Goal: Information Seeking & Learning: Check status

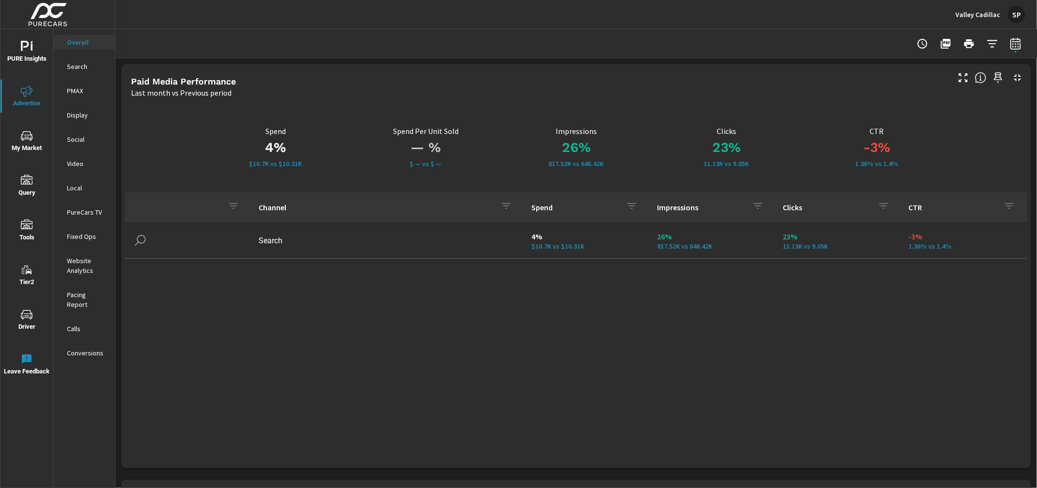
click at [974, 11] on p "Valley Cadillac" at bounding box center [978, 14] width 45 height 9
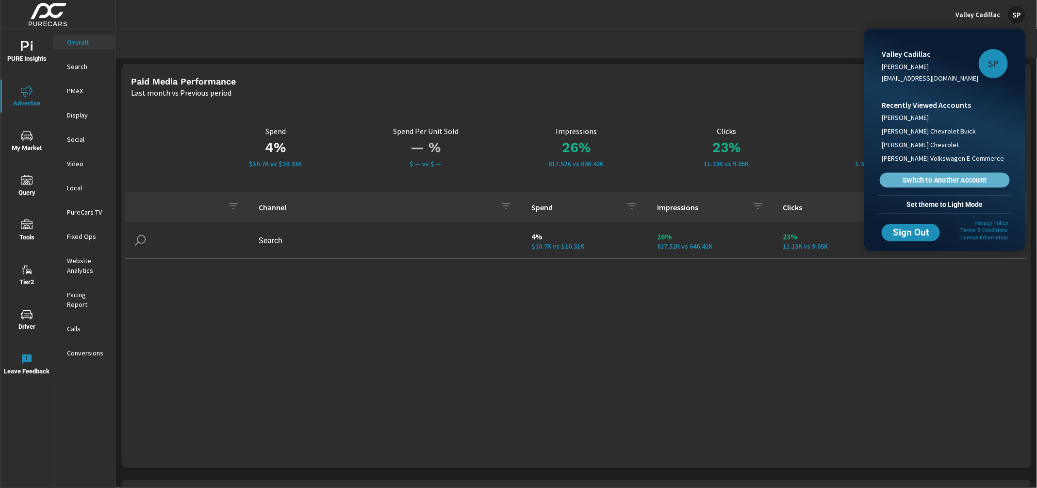
click at [936, 179] on span "Switch to Another Account" at bounding box center [944, 180] width 119 height 9
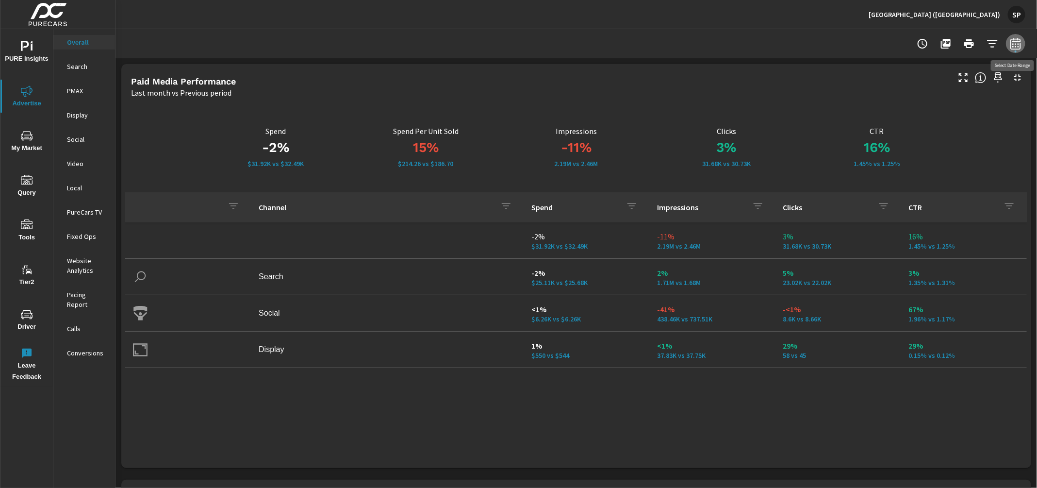
click at [1015, 44] on icon "button" at bounding box center [1015, 45] width 6 height 4
select select "Last month"
select select "Previous period"
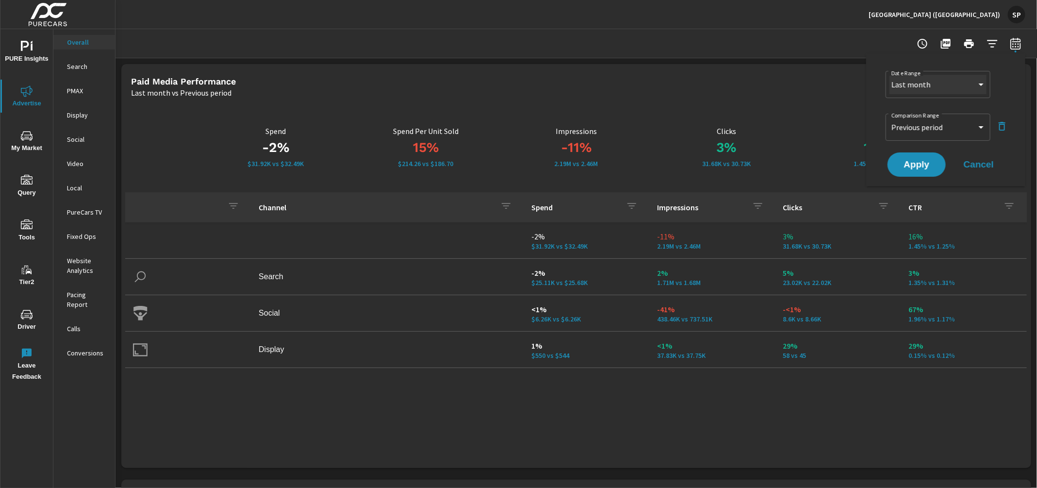
click at [952, 81] on select "Custom Yesterday Last week Last 7 days Last 14 days Last 30 days Last 45 days L…" at bounding box center [938, 84] width 97 height 19
click at [890, 75] on select "Custom [DATE] Last week Last 7 days Last 14 days Last 30 days Last 45 days Last…" at bounding box center [938, 84] width 97 height 19
select select "Year to date"
click at [944, 124] on select "Custom Previous period Previous month Previous year" at bounding box center [938, 126] width 97 height 19
click at [890, 117] on select "Custom Previous period Previous month Previous year" at bounding box center [938, 126] width 97 height 19
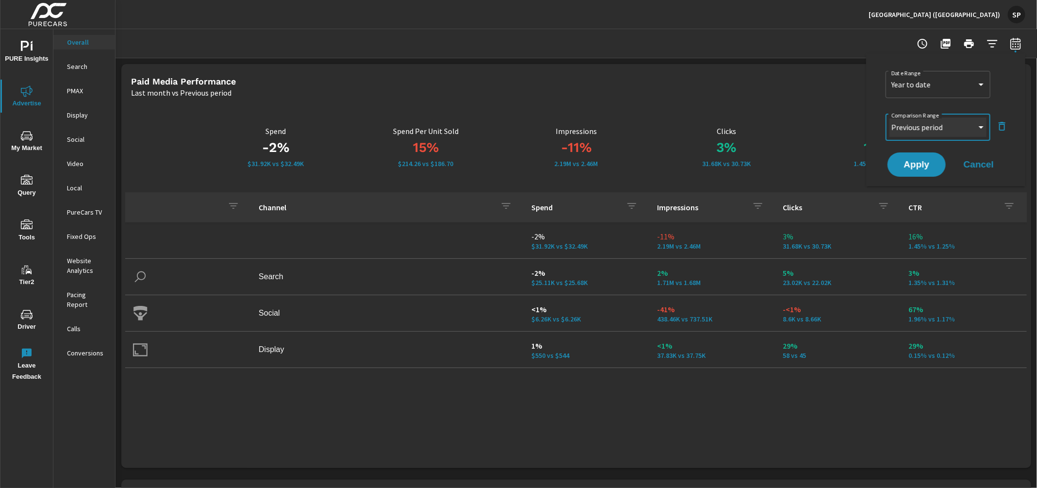
select select "Previous year"
click at [922, 171] on button "Apply" at bounding box center [917, 164] width 60 height 25
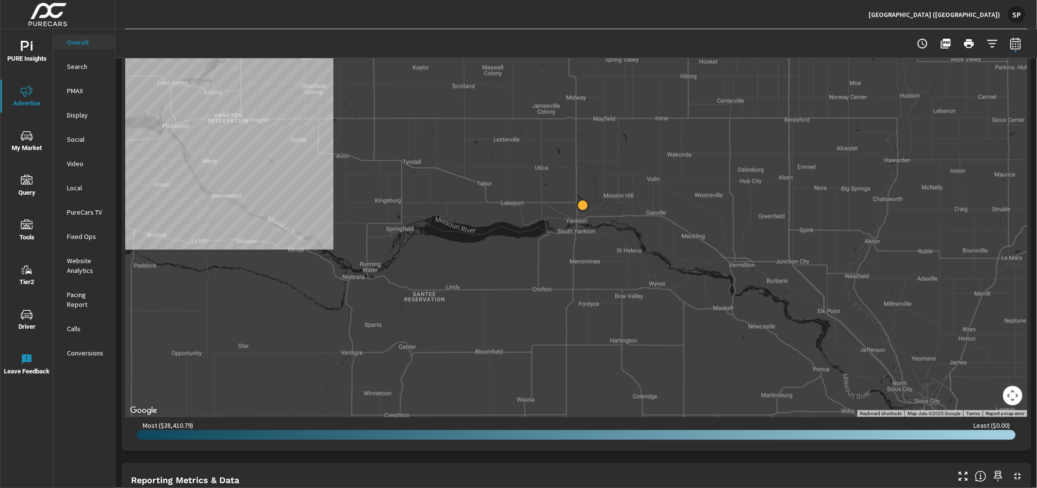
scroll to position [411, 0]
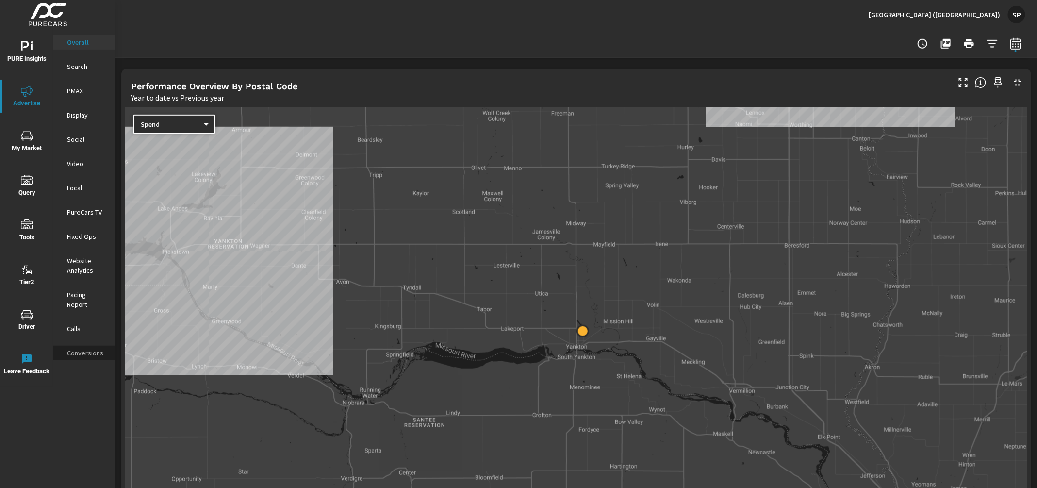
click at [85, 346] on div "Conversions" at bounding box center [84, 353] width 62 height 15
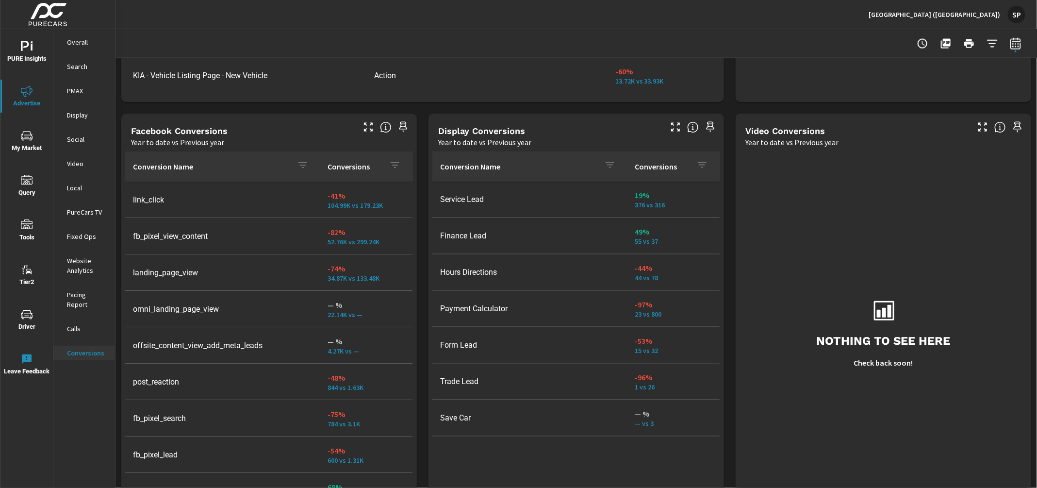
scroll to position [920, 0]
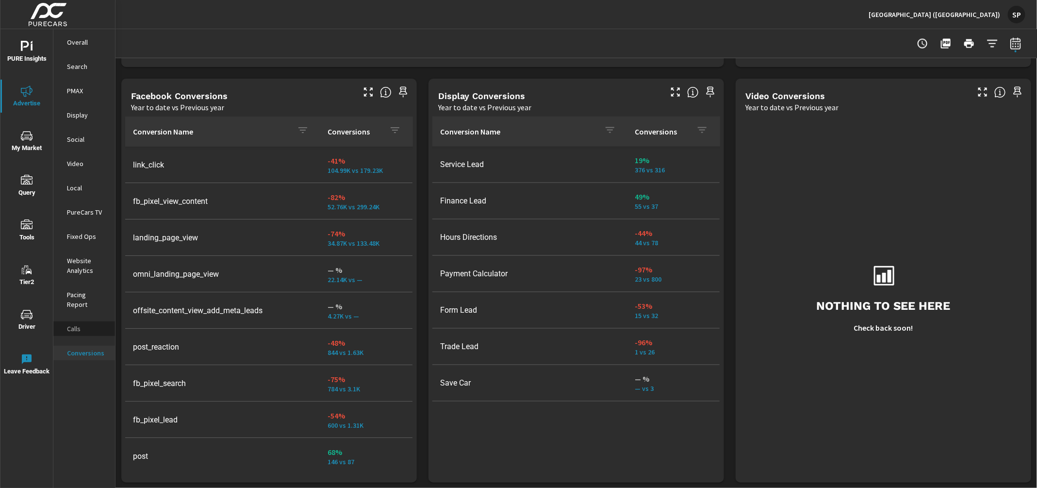
click at [78, 324] on p "Calls" at bounding box center [87, 329] width 40 height 10
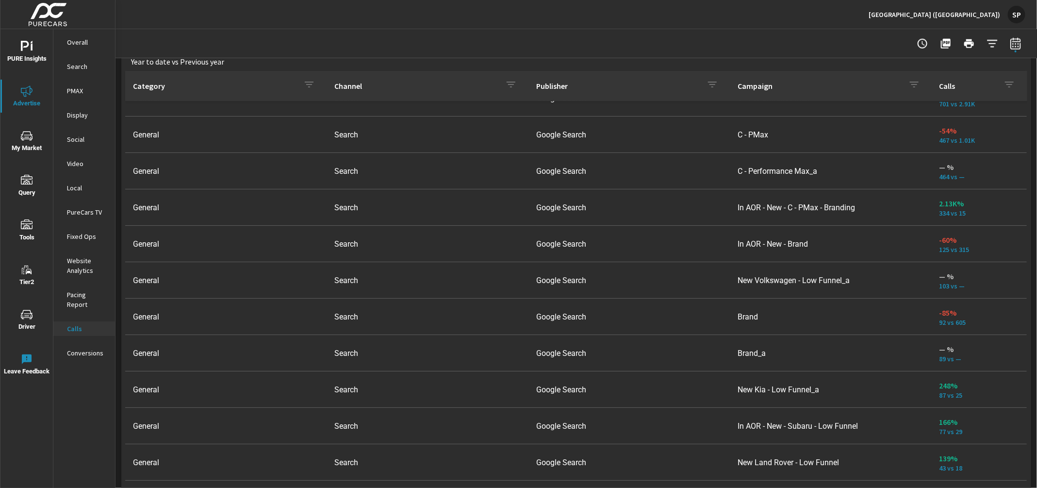
scroll to position [665, 0]
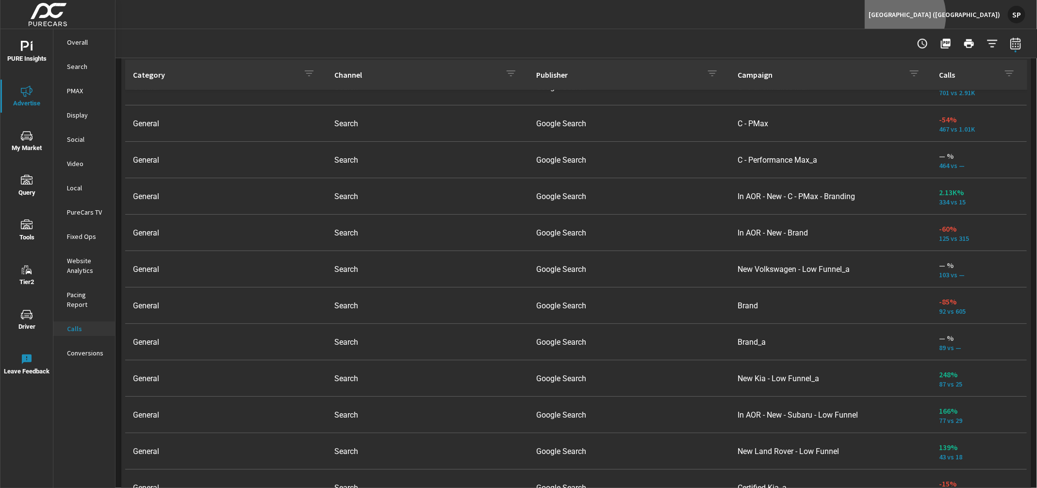
click at [982, 16] on p "[GEOGRAPHIC_DATA] ([GEOGRAPHIC_DATA])" at bounding box center [935, 14] width 132 height 9
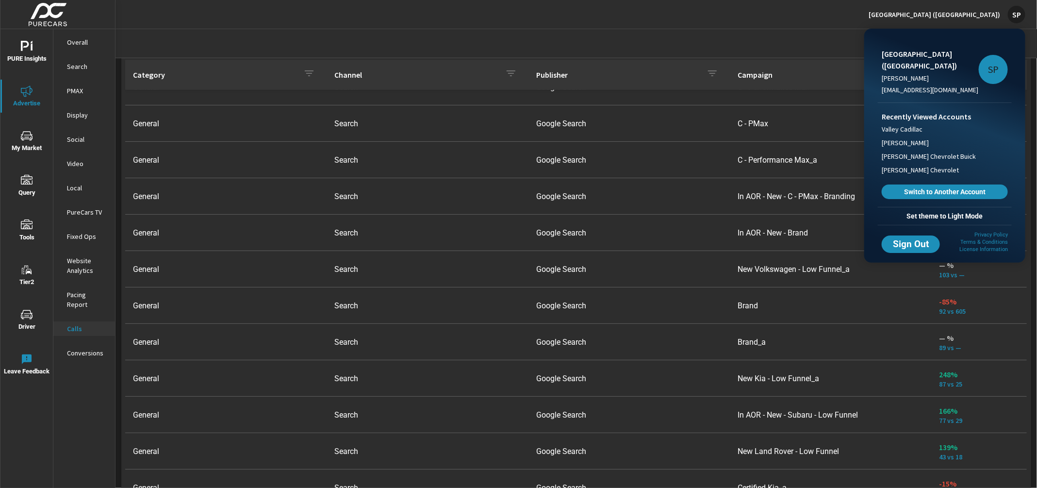
click at [831, 17] on div at bounding box center [518, 244] width 1037 height 488
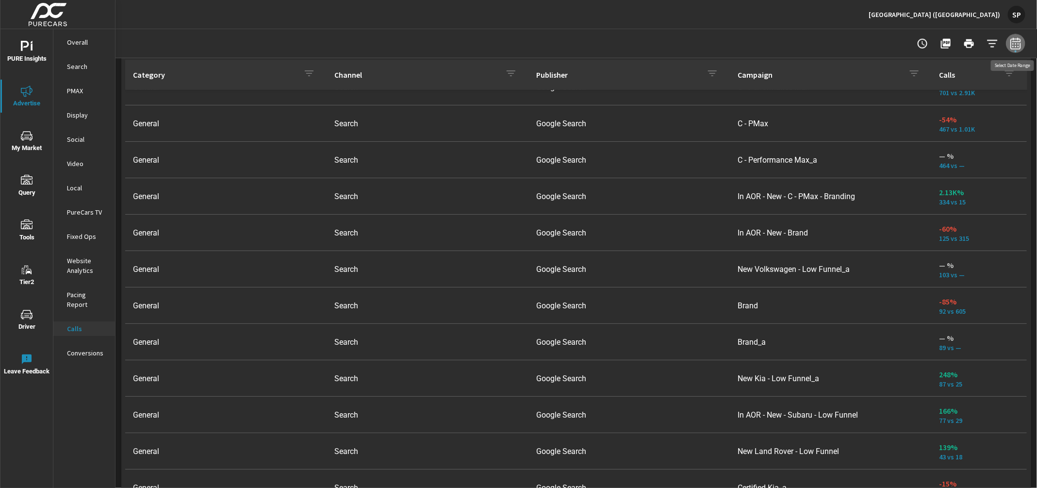
click at [1015, 44] on icon "button" at bounding box center [1016, 44] width 12 height 12
select select "Year to date"
select select "Previous year"
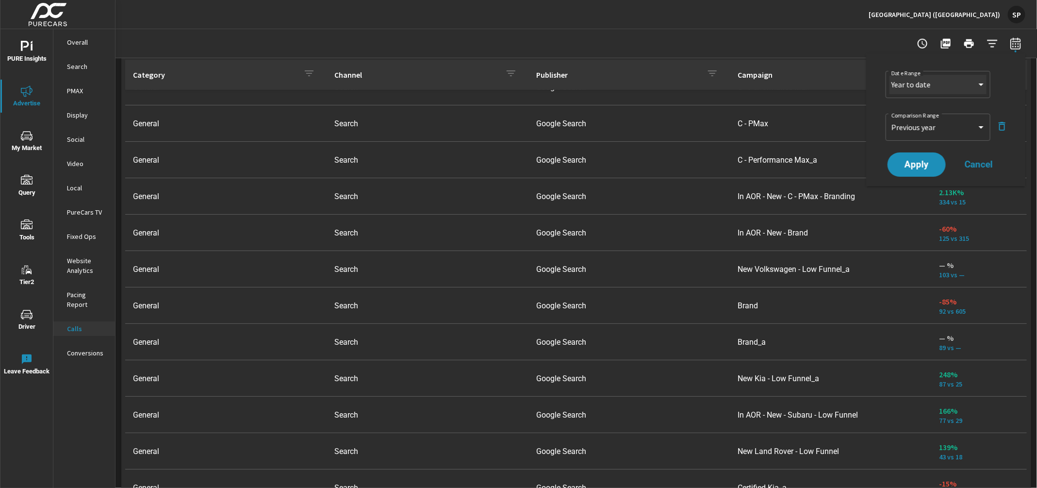
click at [948, 88] on select "Custom [DATE] Last week Last 7 days Last 14 days Last 30 days Last 45 days Last…" at bounding box center [938, 84] width 97 height 19
click at [890, 75] on select "Custom [DATE] Last week Last 7 days Last 14 days Last 30 days Last 45 days Last…" at bounding box center [938, 84] width 97 height 19
select select "Last 3 months"
click at [926, 127] on select "Custom Previous period Previous month Previous year" at bounding box center [938, 126] width 97 height 19
click at [919, 162] on span "Apply" at bounding box center [917, 164] width 40 height 9
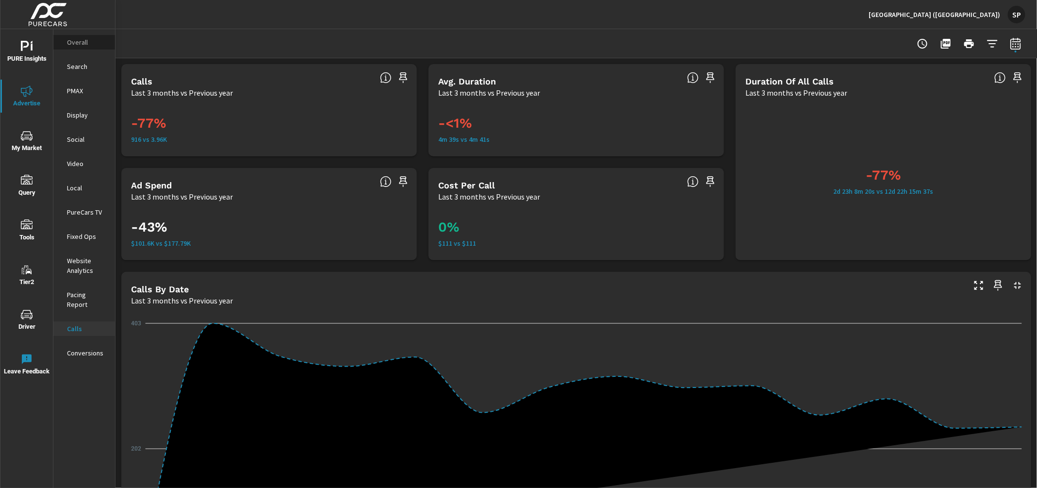
click at [78, 42] on p "Overall" at bounding box center [87, 42] width 40 height 10
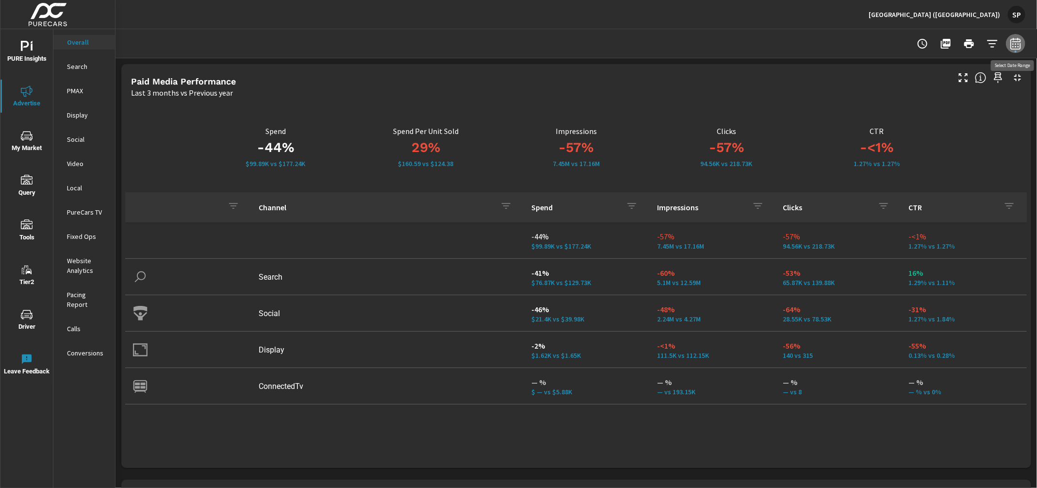
click at [1018, 47] on icon "button" at bounding box center [1016, 44] width 12 height 12
select select "Last 3 months"
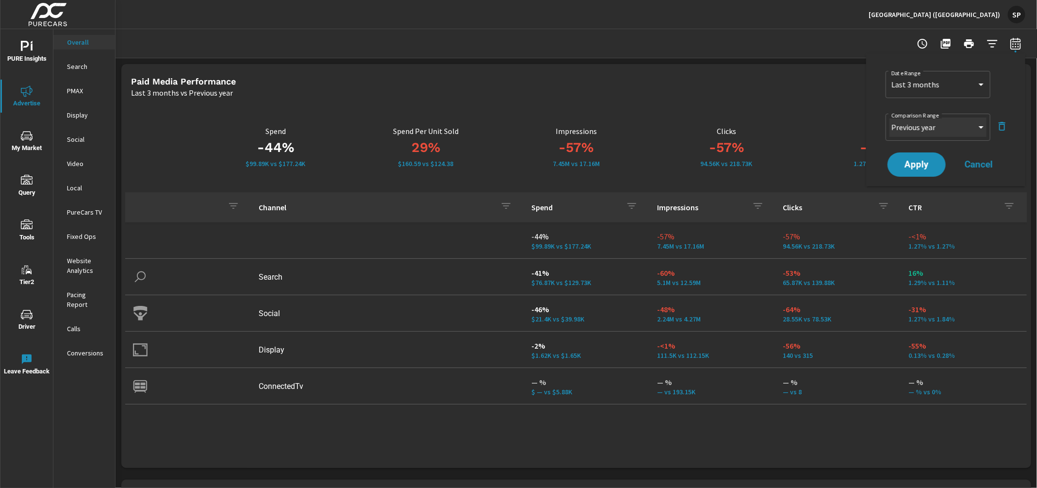
click at [945, 127] on select "Custom Previous period Previous month Previous year" at bounding box center [938, 126] width 97 height 19
click at [890, 117] on select "Custom Previous period Previous month Previous year" at bounding box center [938, 126] width 97 height 19
select select "Previous period"
click at [921, 131] on select "Custom Previous period Previous month Previous year" at bounding box center [938, 126] width 97 height 19
click at [890, 117] on select "Custom Previous period Previous month Previous year" at bounding box center [938, 126] width 97 height 19
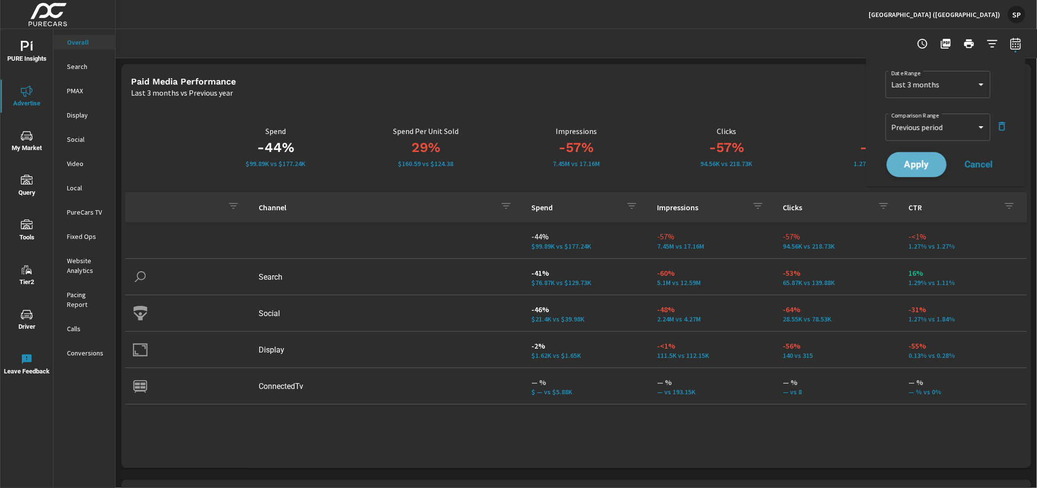
click at [911, 169] on span "Apply" at bounding box center [917, 164] width 40 height 9
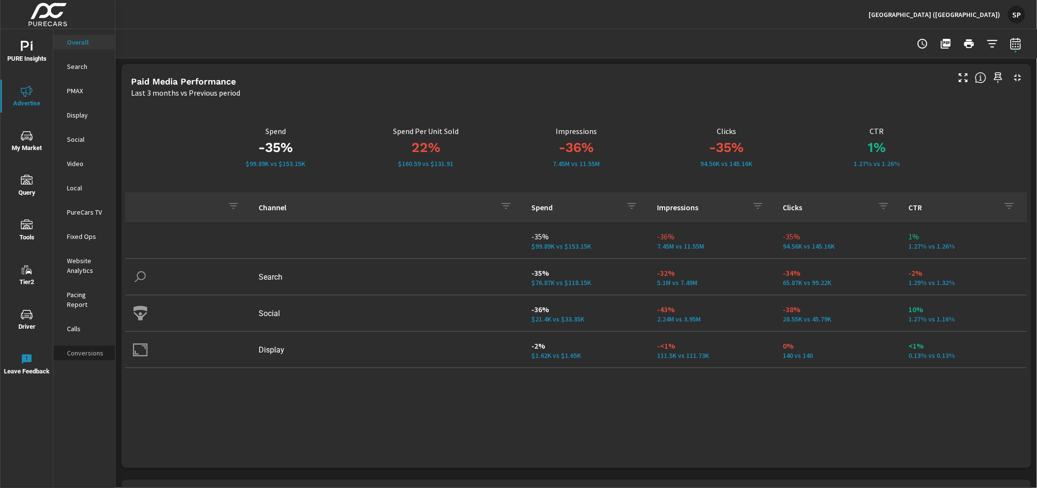
click at [80, 346] on div "Conversions" at bounding box center [84, 353] width 62 height 15
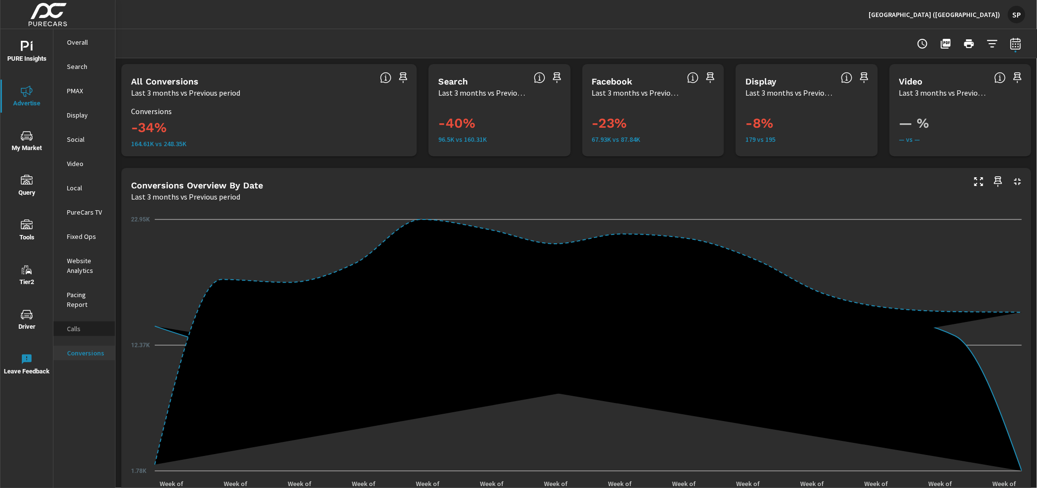
click at [75, 324] on p "Calls" at bounding box center [87, 329] width 40 height 10
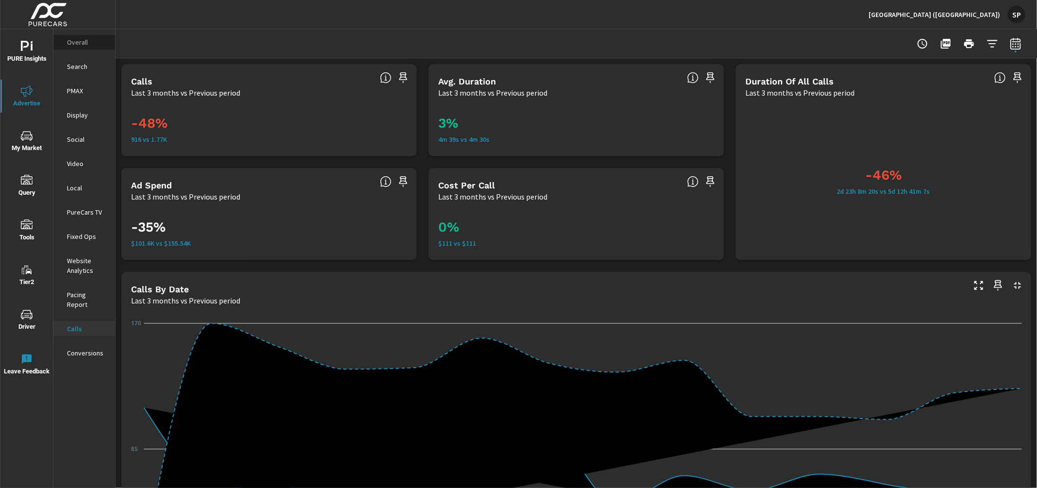
click at [80, 42] on p "Overall" at bounding box center [87, 42] width 40 height 10
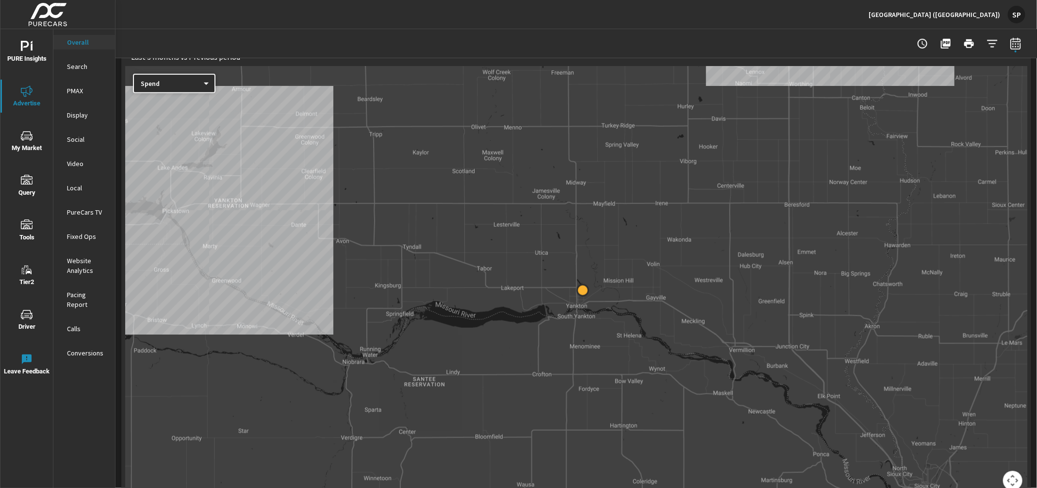
scroll to position [447, 0]
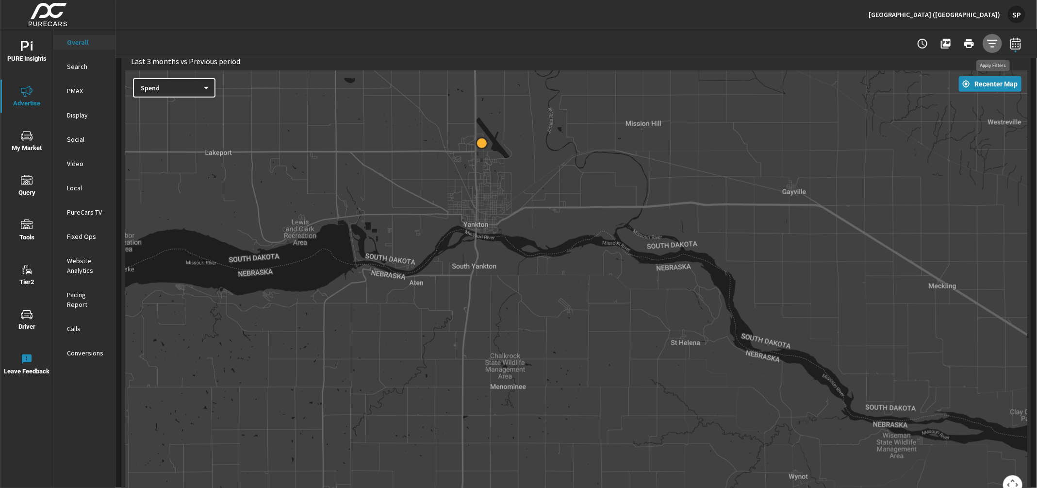
click at [992, 45] on icon "button" at bounding box center [993, 44] width 12 height 12
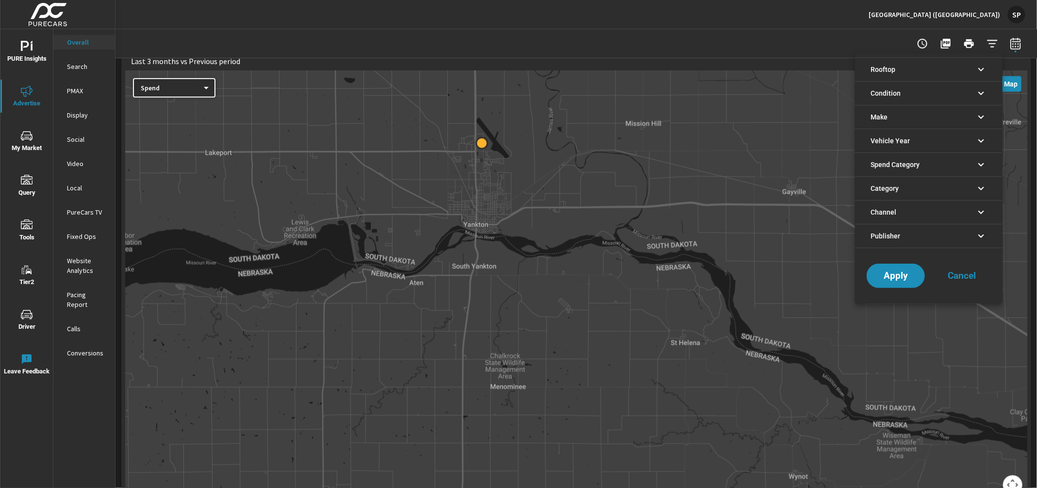
click at [920, 73] on li "Rooftop" at bounding box center [929, 69] width 148 height 24
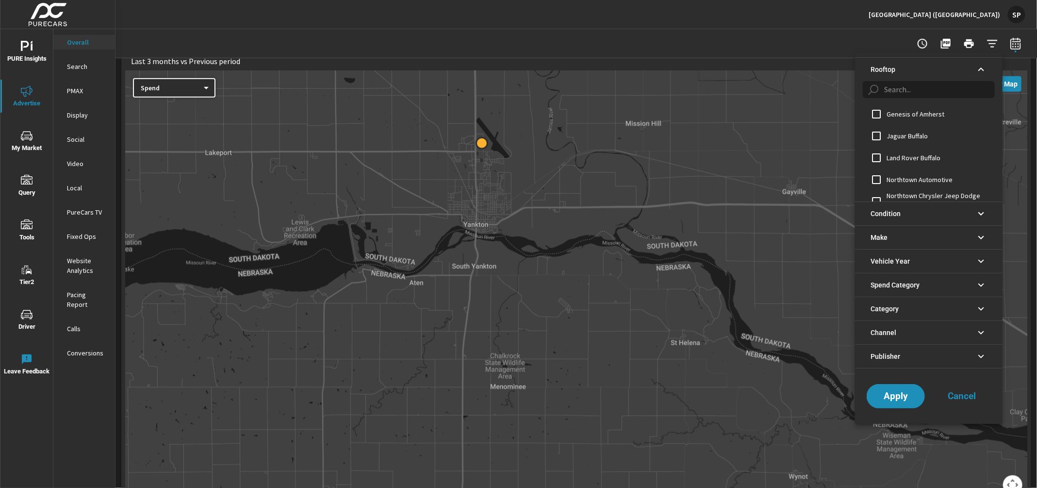
scroll to position [29, 0]
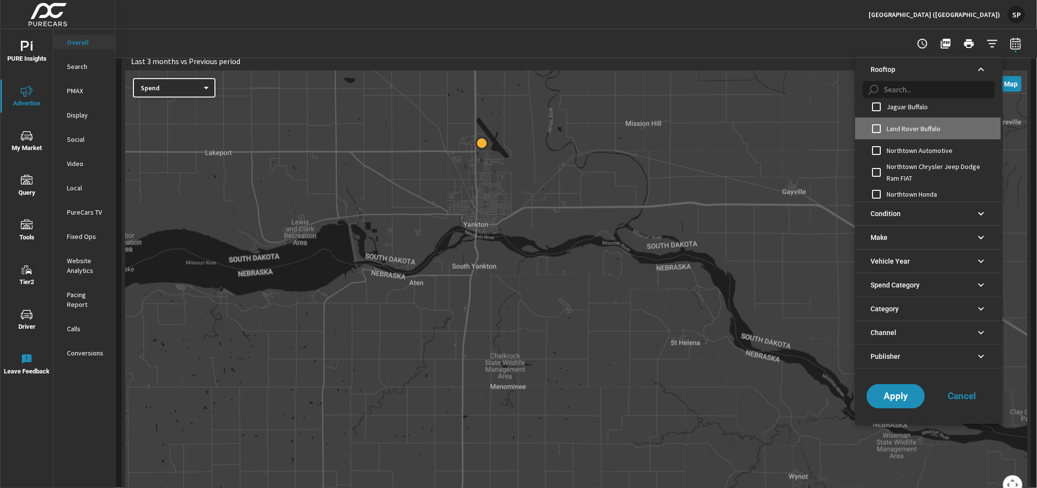
click at [876, 129] on input "filter options" at bounding box center [876, 128] width 20 height 20
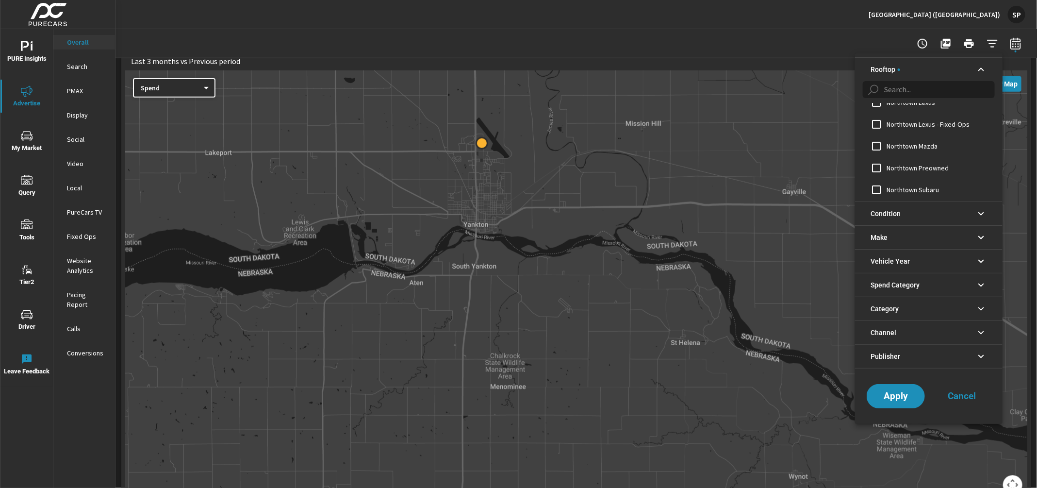
scroll to position [188, 0]
click at [874, 141] on input "filter options" at bounding box center [876, 144] width 20 height 20
click at [874, 162] on input "filter options" at bounding box center [876, 166] width 20 height 20
click at [875, 185] on input "filter options" at bounding box center [876, 188] width 20 height 20
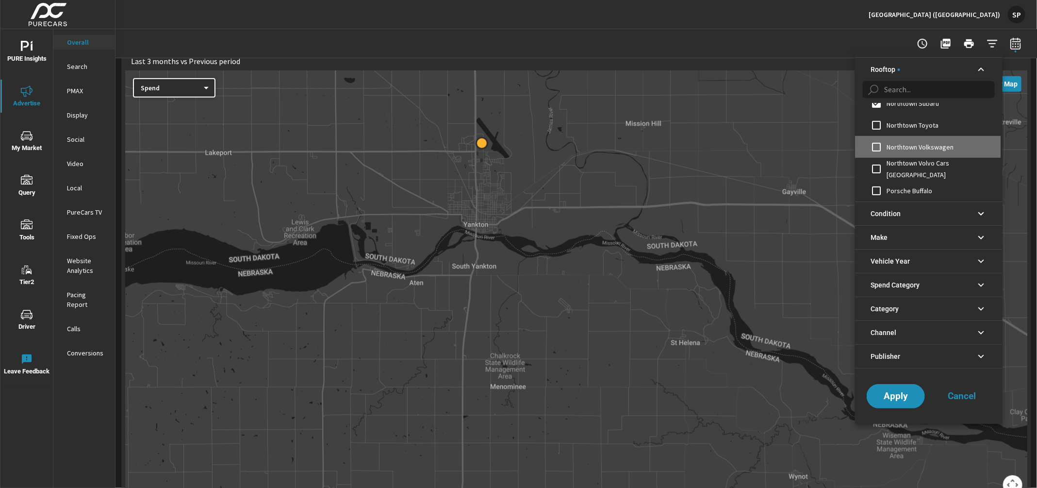
click at [877, 146] on input "filter options" at bounding box center [876, 147] width 20 height 20
click at [893, 393] on span "Apply" at bounding box center [896, 395] width 40 height 9
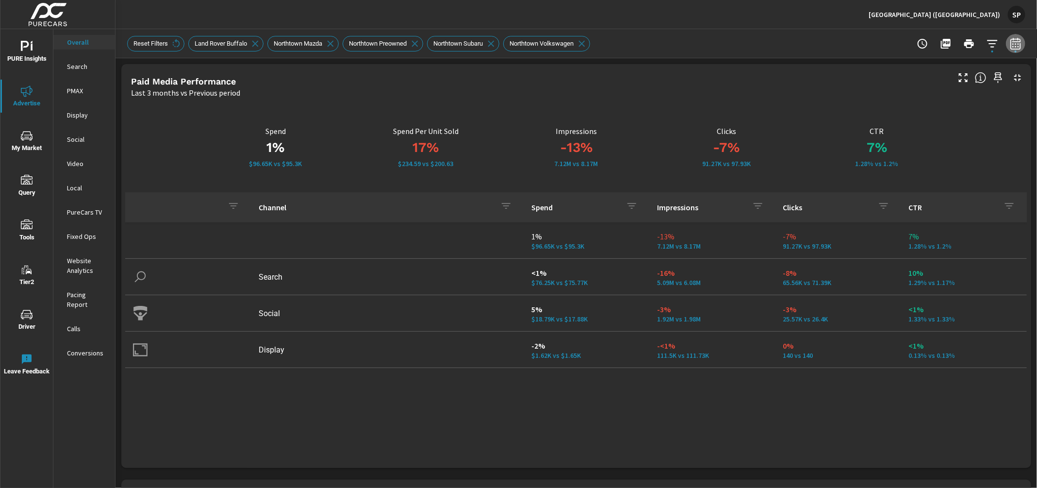
click at [1014, 42] on icon "button" at bounding box center [1016, 44] width 12 height 12
select select "Last 3 months"
select select "Previous period"
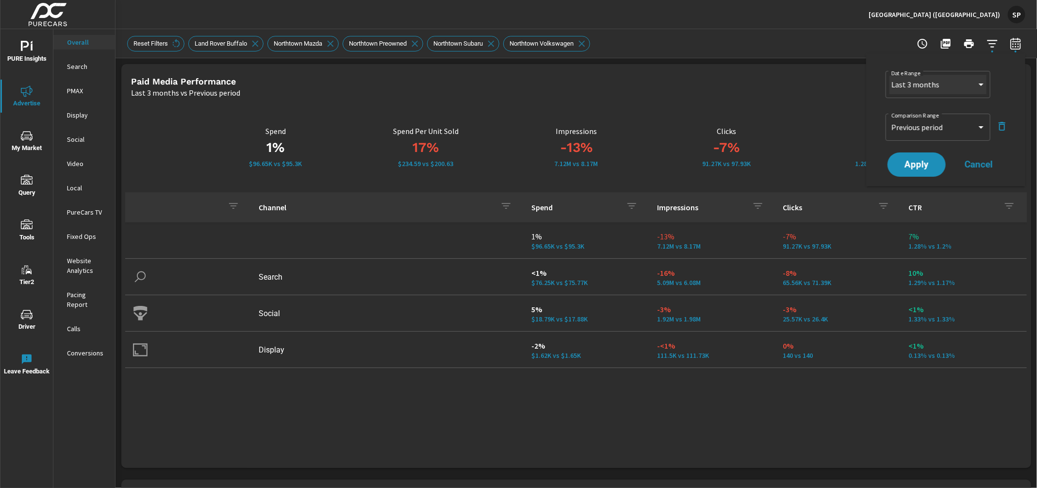
click at [952, 89] on select "Custom [DATE] Last week Last 7 days Last 14 days Last 30 days Last 45 days Last…" at bounding box center [938, 84] width 97 height 19
click at [890, 75] on select "Custom [DATE] Last week Last 7 days Last 14 days Last 30 days Last 45 days Last…" at bounding box center [938, 84] width 97 height 19
select select "Year to date"
click at [927, 124] on select "Custom Previous period Previous month Previous year" at bounding box center [938, 126] width 97 height 19
click at [890, 117] on select "Custom Previous period Previous month Previous year" at bounding box center [938, 126] width 97 height 19
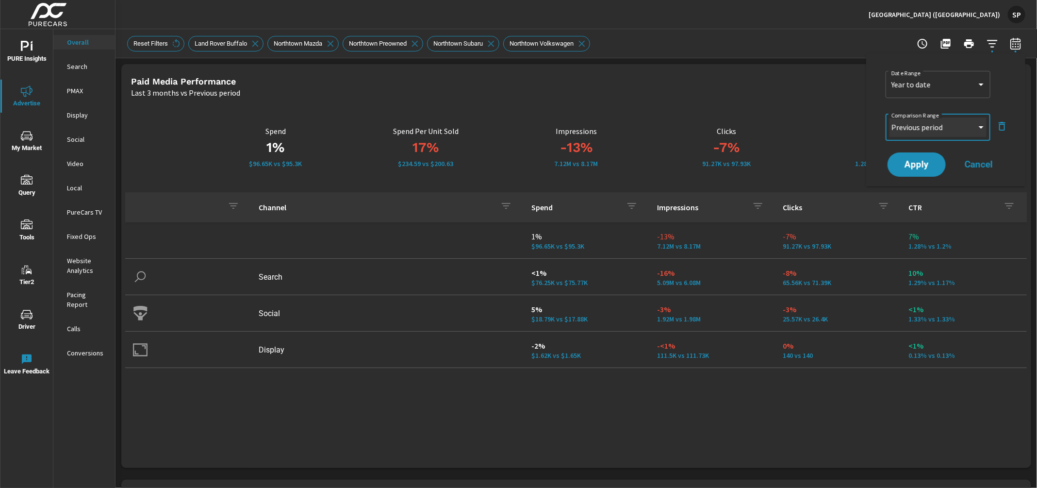
select select "Previous year"
click at [921, 167] on span "Apply" at bounding box center [917, 164] width 40 height 9
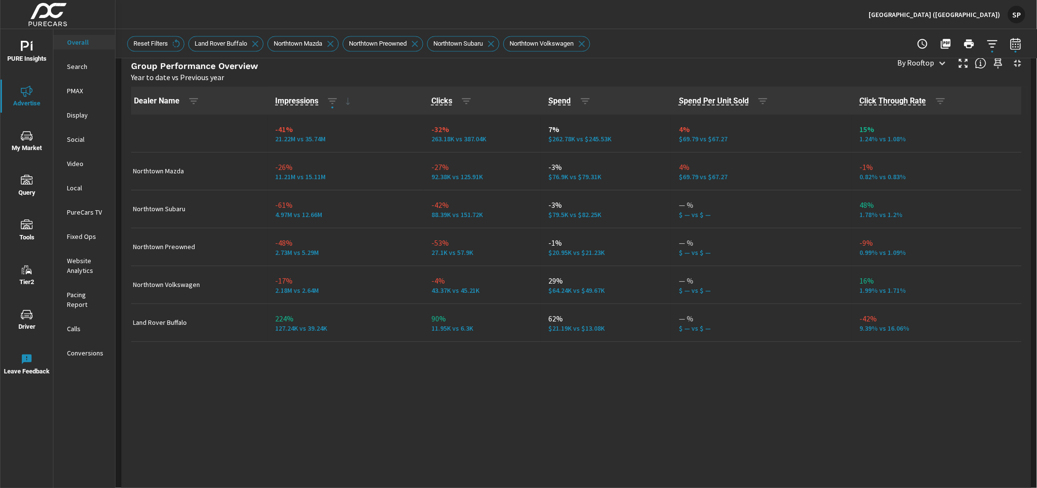
scroll to position [1364, 0]
click at [79, 348] on p "Conversions" at bounding box center [87, 353] width 40 height 10
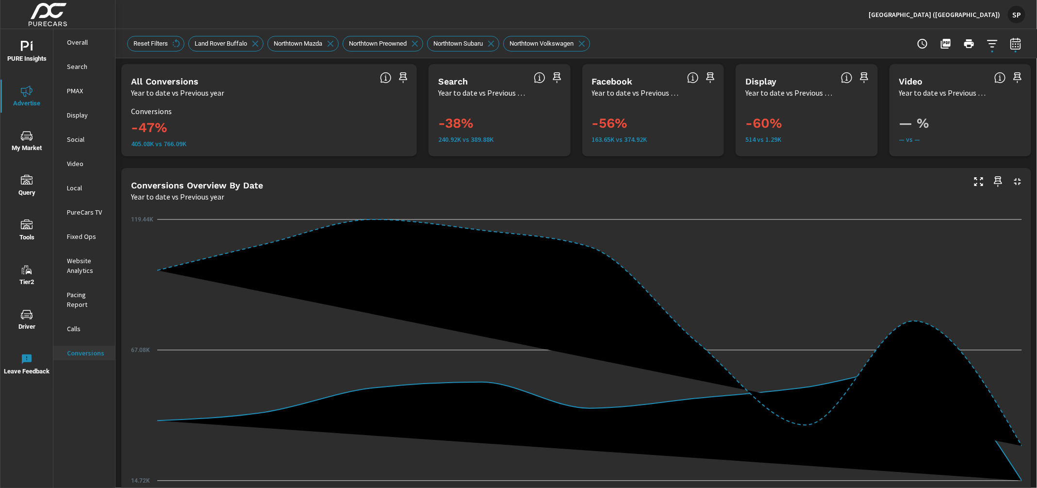
click at [78, 324] on p "Calls" at bounding box center [87, 329] width 40 height 10
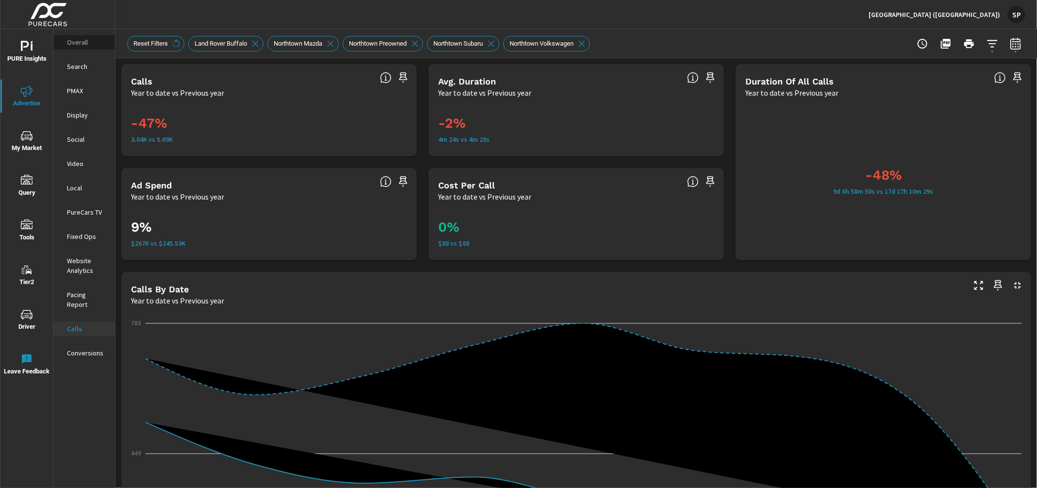
click at [77, 35] on div "Overall" at bounding box center [84, 42] width 62 height 15
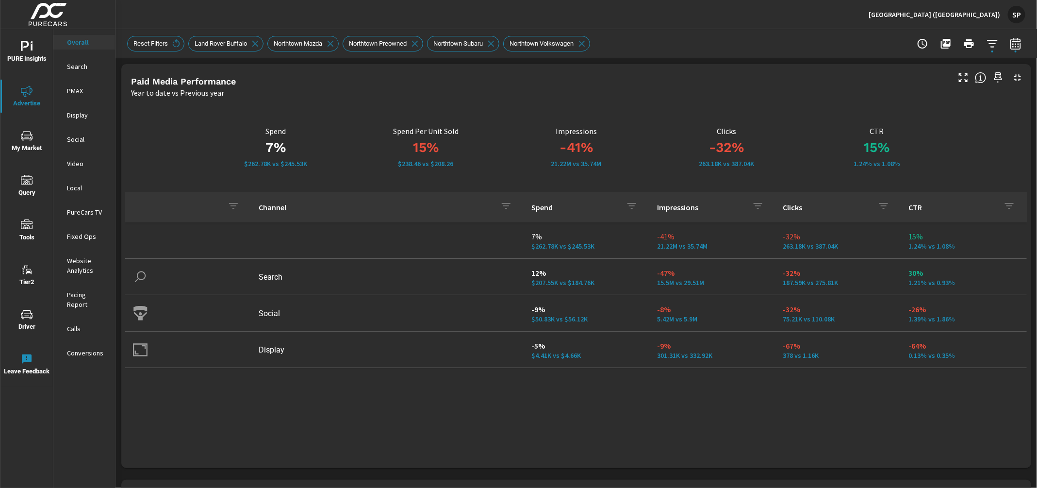
click at [72, 67] on p "Search" at bounding box center [87, 67] width 40 height 10
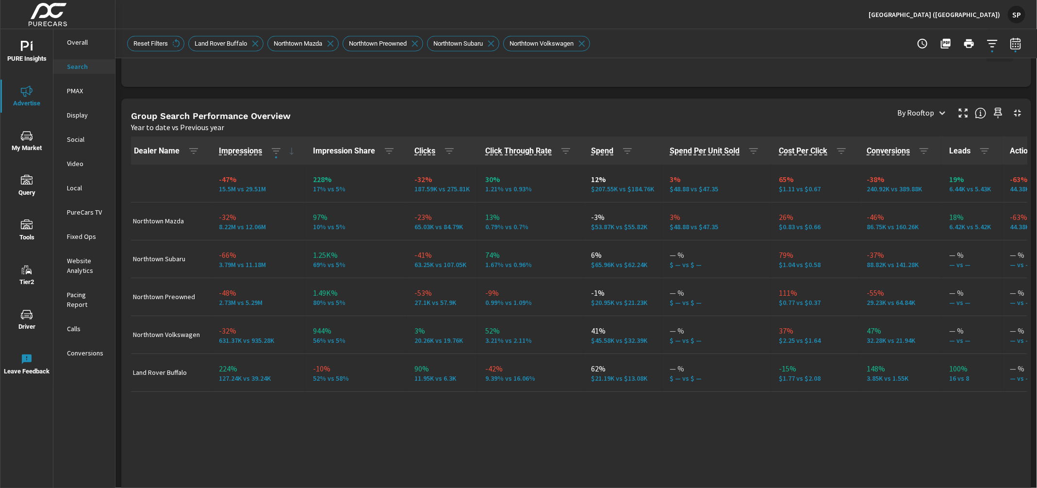
scroll to position [479, 0]
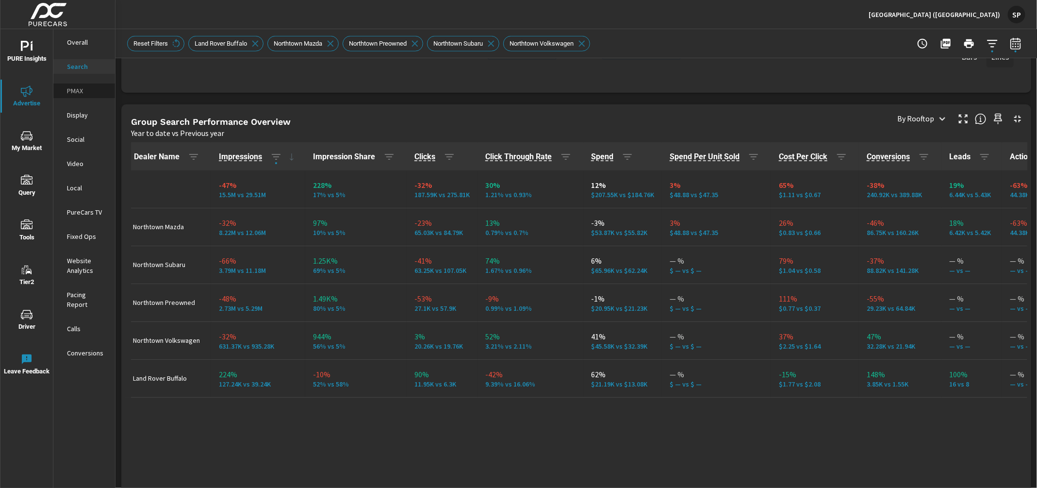
click at [78, 89] on p "PMAX" at bounding box center [87, 91] width 40 height 10
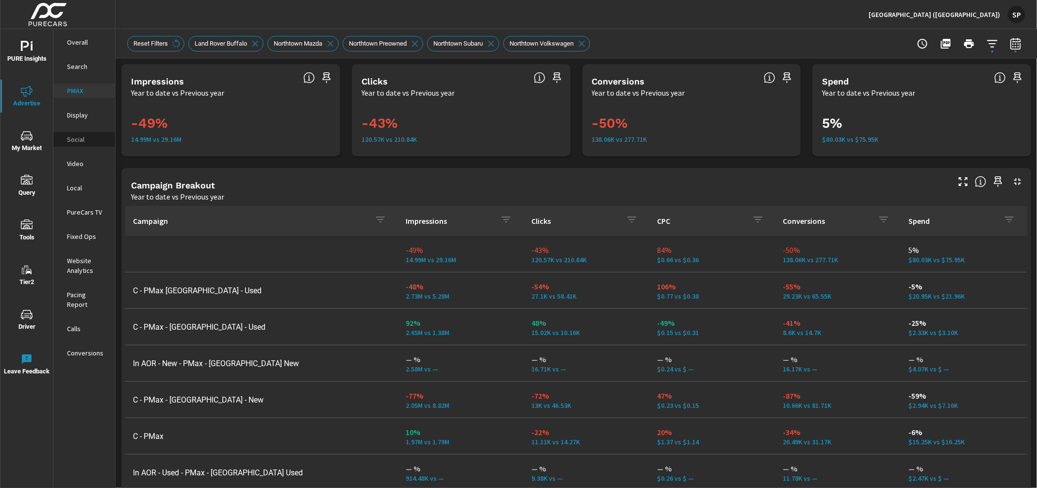
click at [71, 137] on p "Social" at bounding box center [87, 139] width 40 height 10
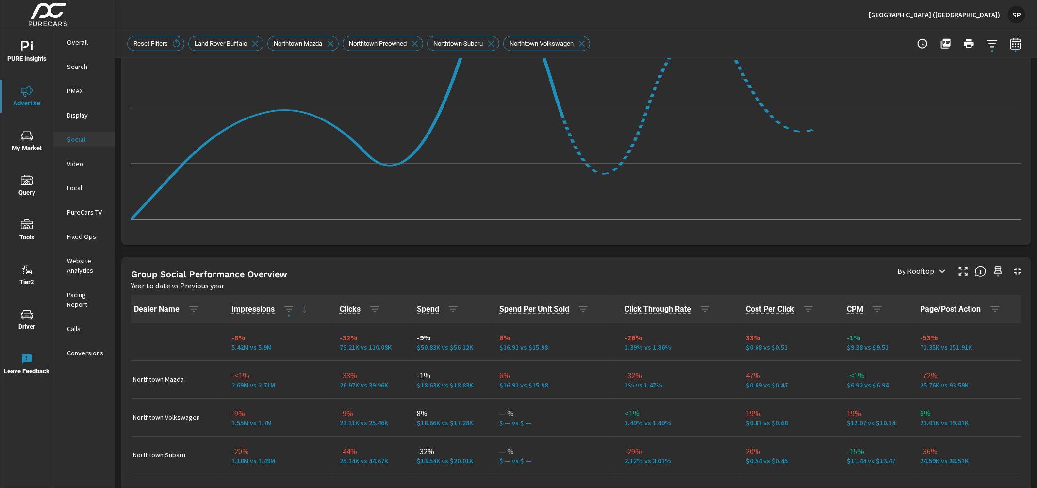
scroll to position [332, 0]
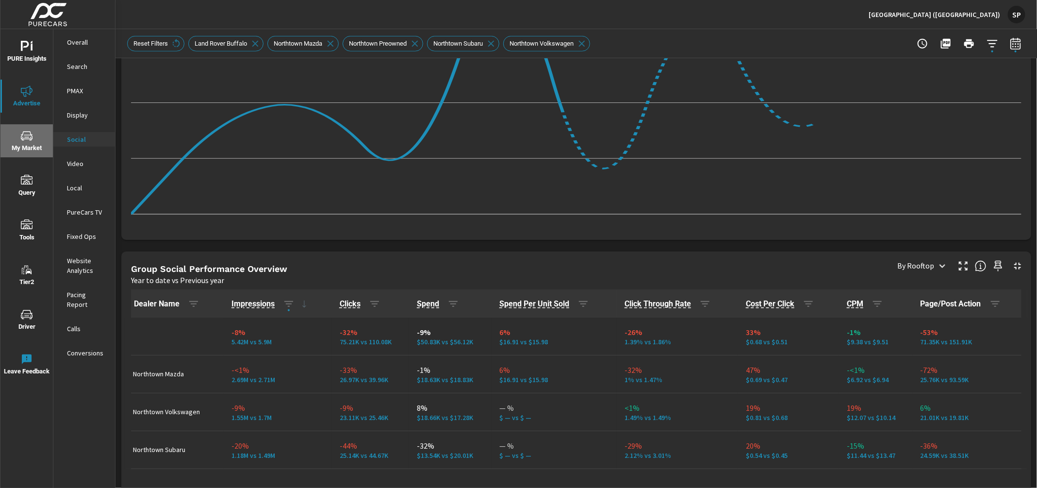
click at [24, 141] on icon "nav menu" at bounding box center [27, 136] width 12 height 12
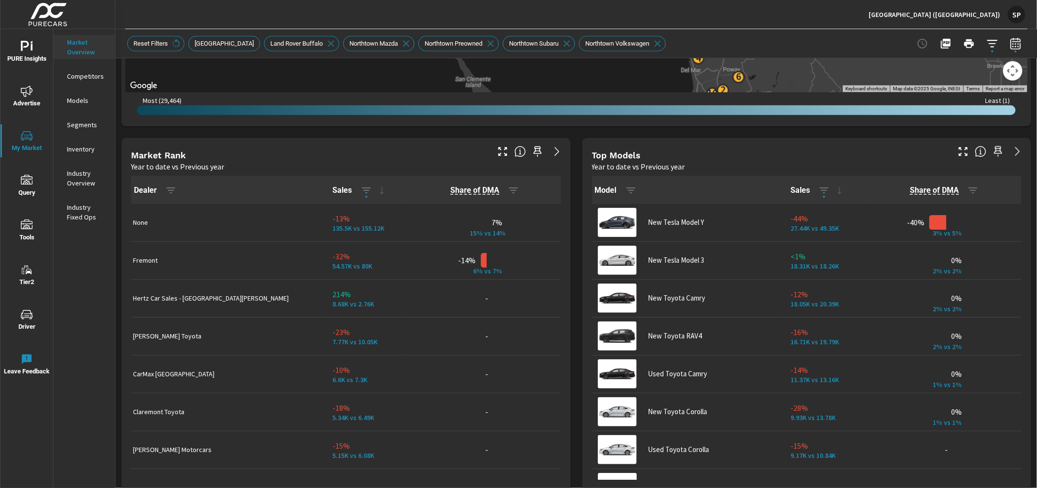
scroll to position [32, 0]
click at [977, 15] on p "Northtown (NY)" at bounding box center [935, 14] width 132 height 9
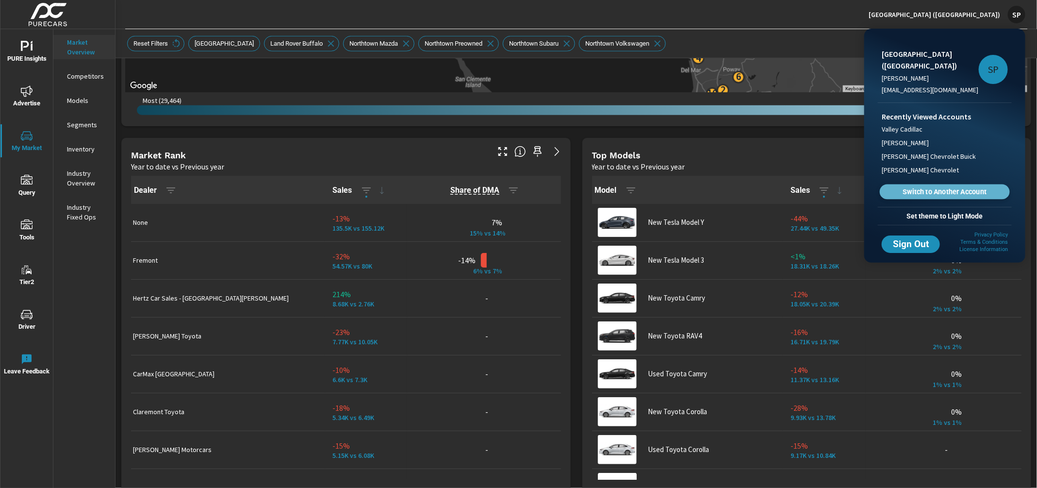
click at [914, 187] on span "Switch to Another Account" at bounding box center [944, 191] width 119 height 9
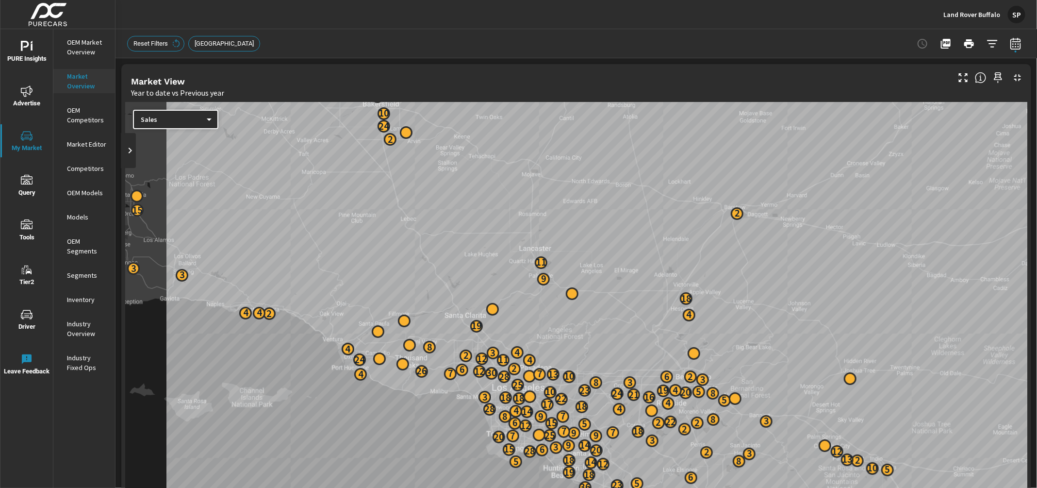
click at [232, 42] on span "LOS ANGELES" at bounding box center [224, 43] width 71 height 7
click at [995, 44] on icon "button" at bounding box center [993, 44] width 12 height 12
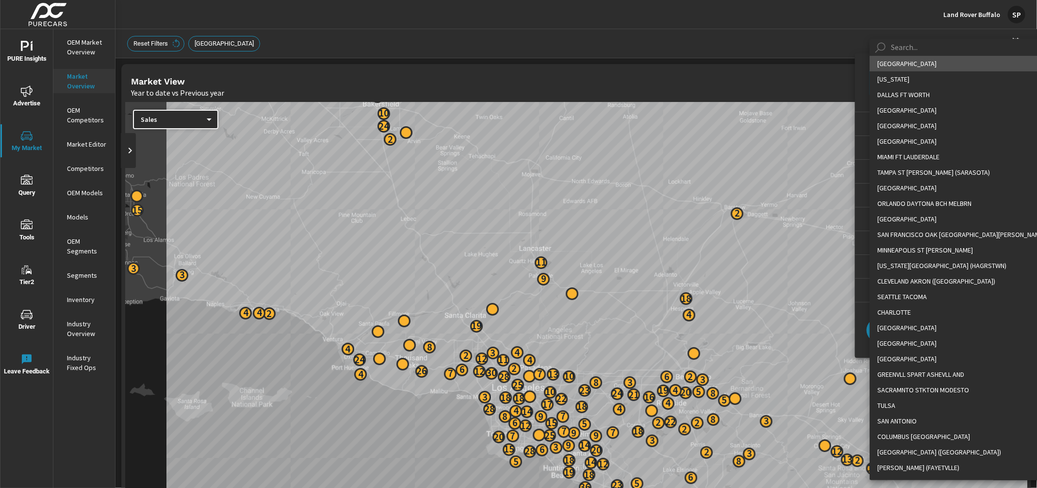
click at [938, 81] on body "PURE Insights Advertise My Market Query Tools Tier2 Driver Leave Feedback OEM M…" at bounding box center [518, 244] width 1037 height 488
click at [823, 33] on div at bounding box center [518, 244] width 1037 height 488
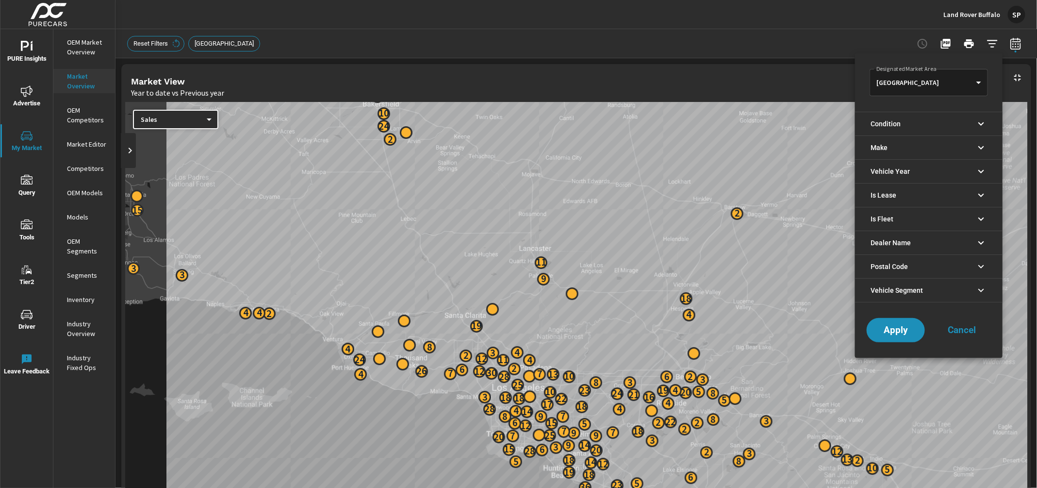
click at [86, 47] on div at bounding box center [518, 244] width 1037 height 488
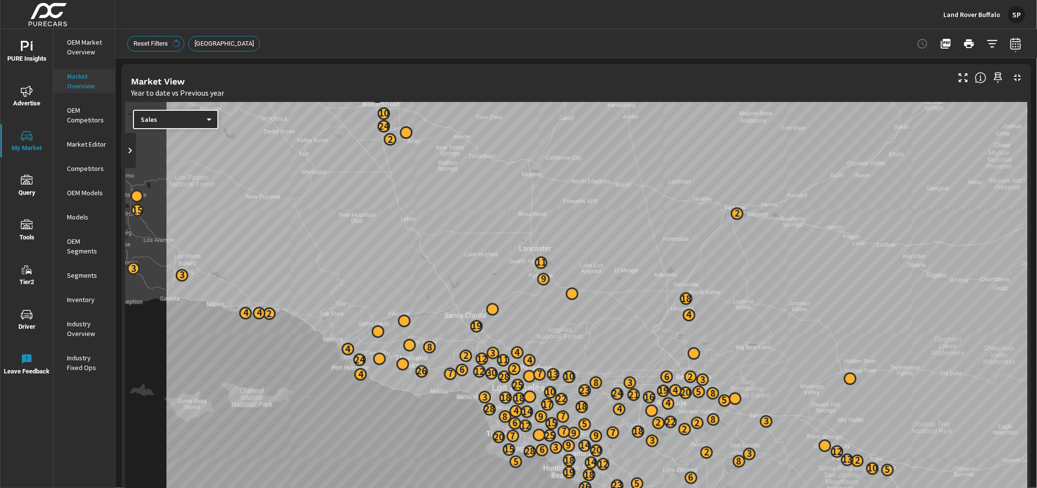
click at [86, 47] on p "OEM Market Overview" at bounding box center [87, 46] width 40 height 19
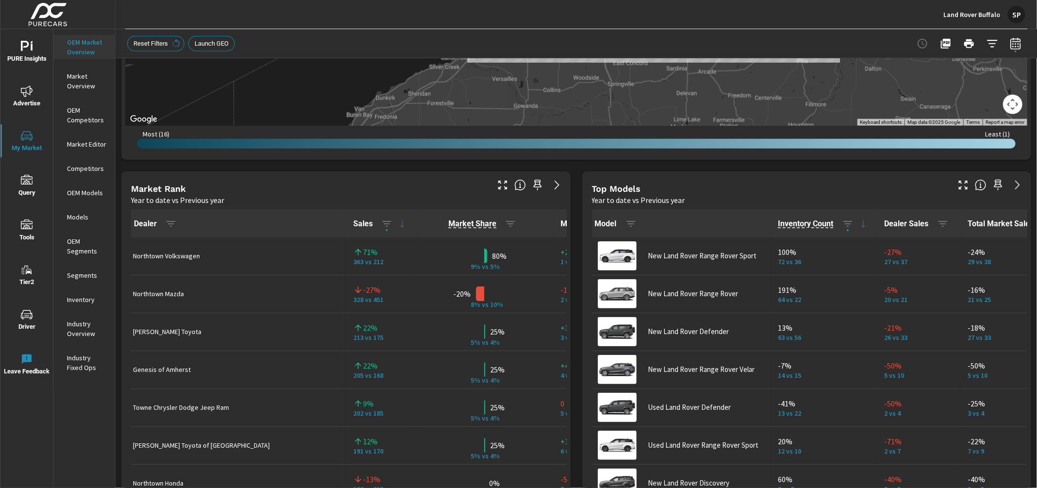
scroll to position [517, 0]
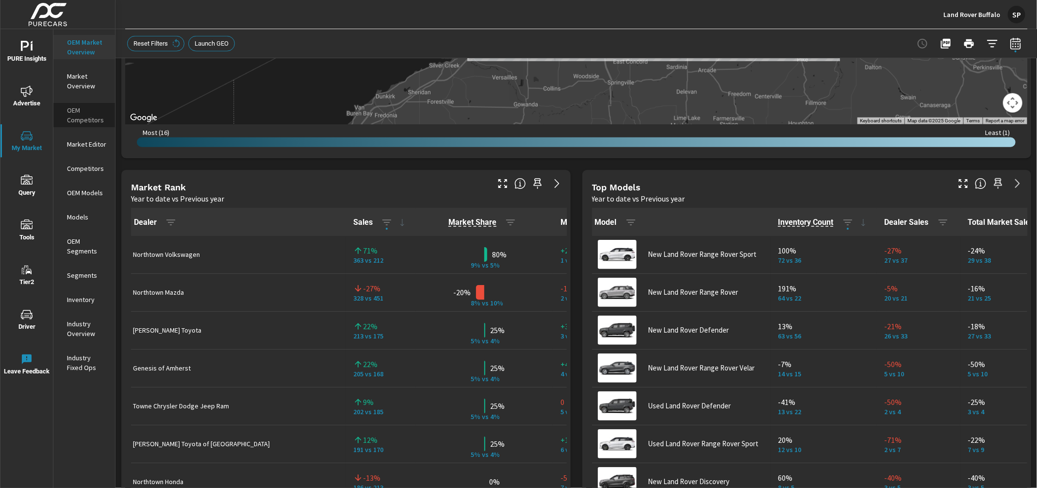
click at [77, 115] on p "OEM Competitors" at bounding box center [87, 114] width 40 height 19
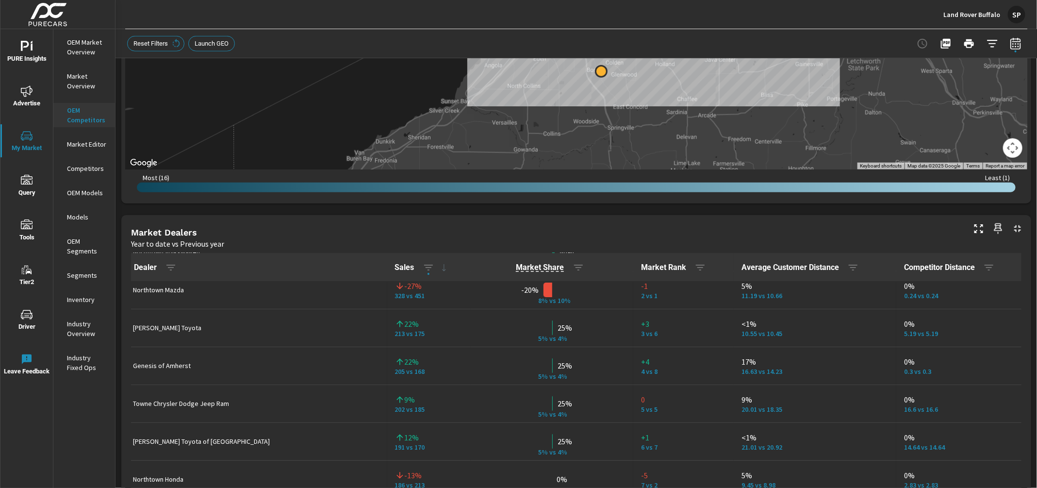
scroll to position [60, 0]
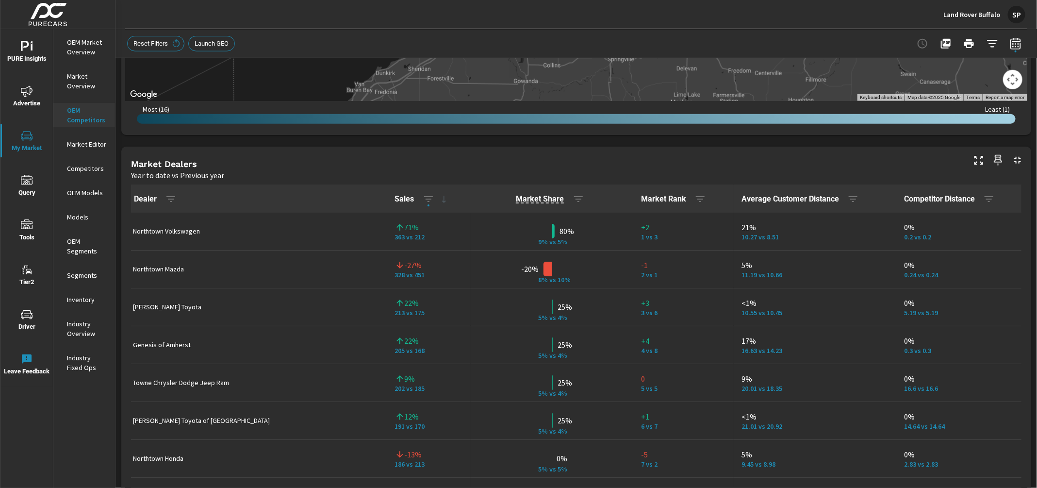
scroll to position [542, 0]
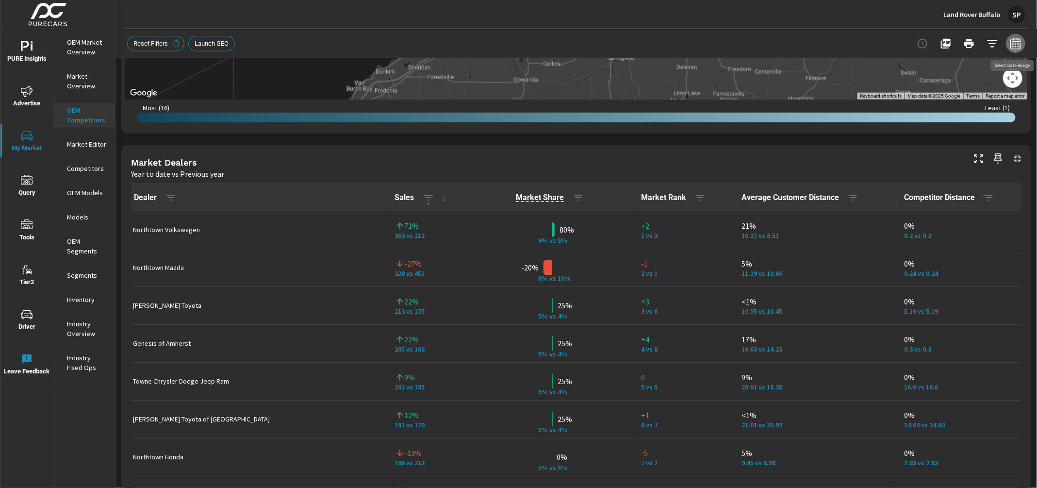
click at [1013, 48] on icon "button" at bounding box center [1016, 44] width 12 height 12
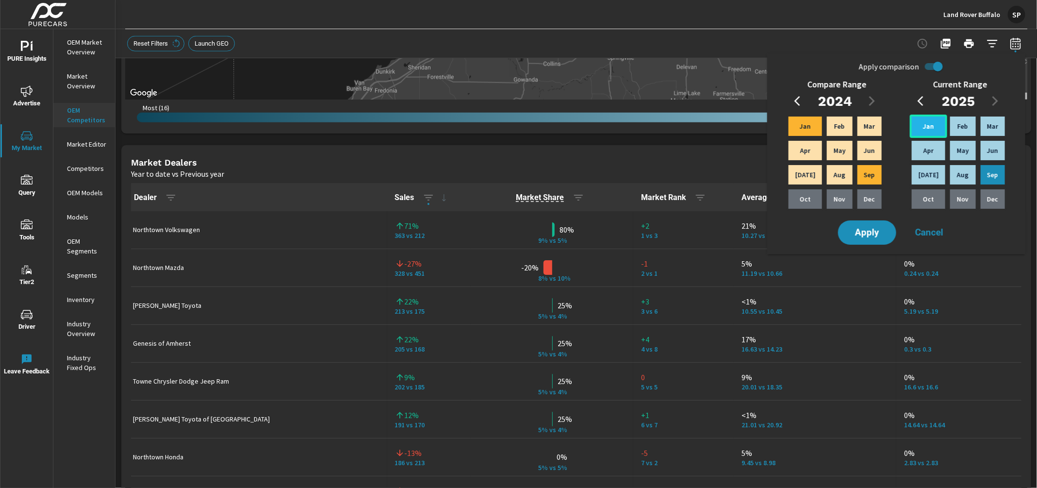
click at [926, 118] on div "Jan" at bounding box center [928, 126] width 37 height 23
click at [929, 172] on p "Jul" at bounding box center [929, 175] width 20 height 10
click at [800, 128] on p "Jan" at bounding box center [805, 126] width 11 height 10
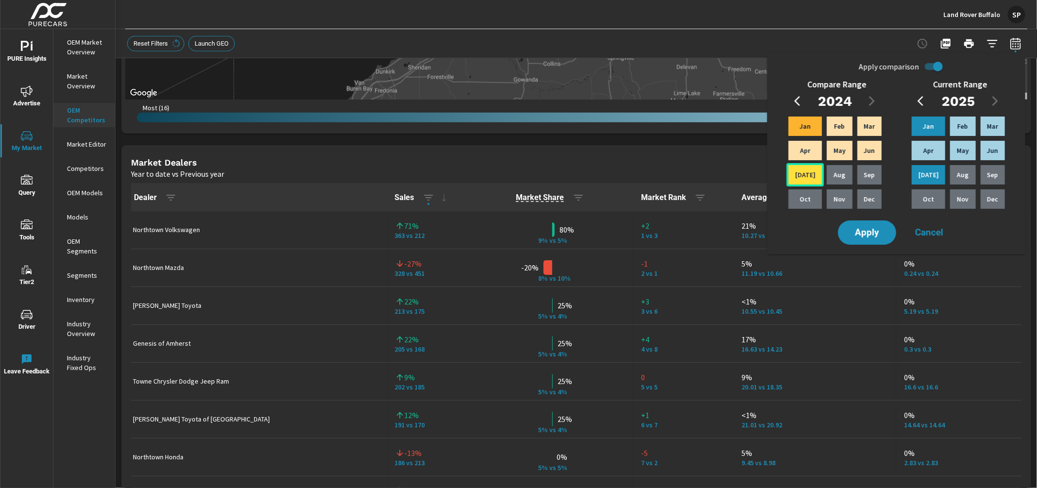
click at [803, 174] on p "Jul" at bounding box center [805, 175] width 20 height 10
click at [870, 236] on span "Apply" at bounding box center [867, 232] width 40 height 9
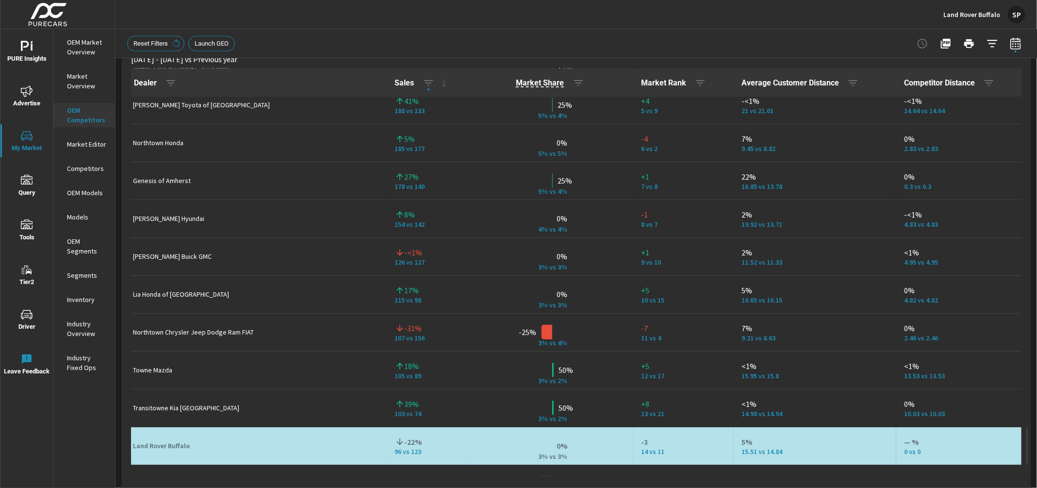
scroll to position [165, 0]
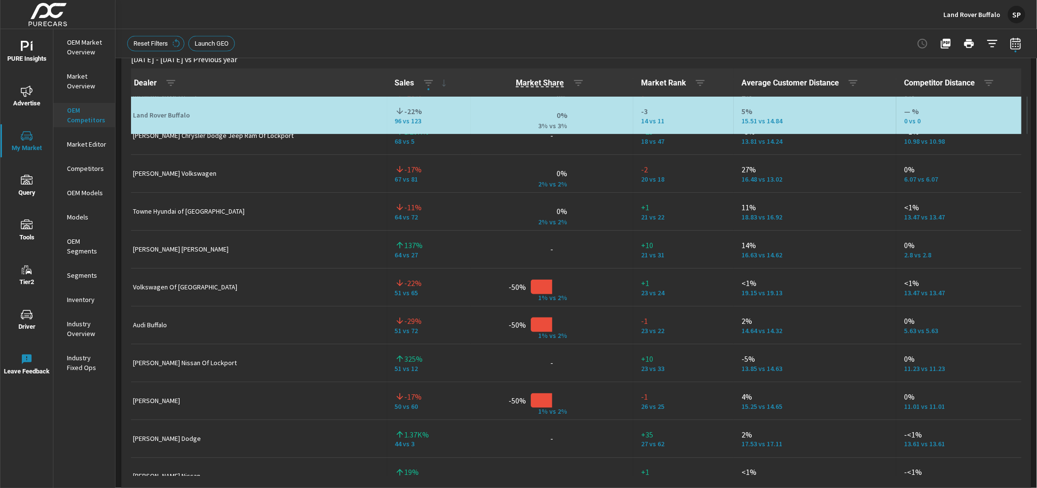
scroll to position [666, 0]
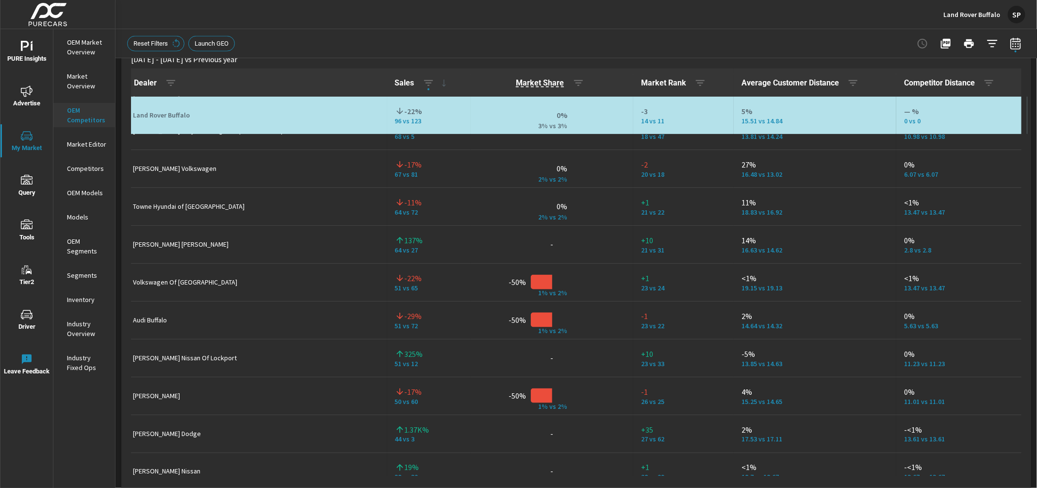
scroll to position [197, 0]
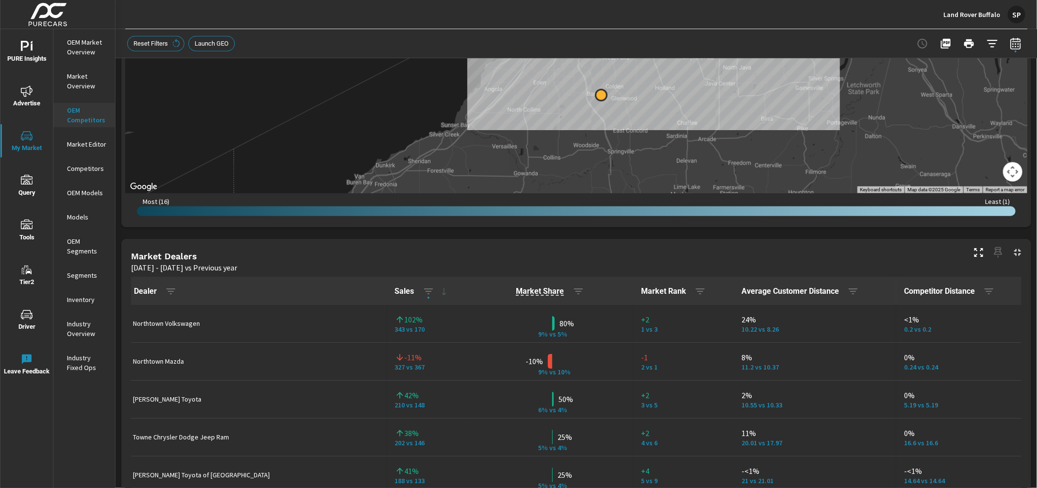
scroll to position [445, 0]
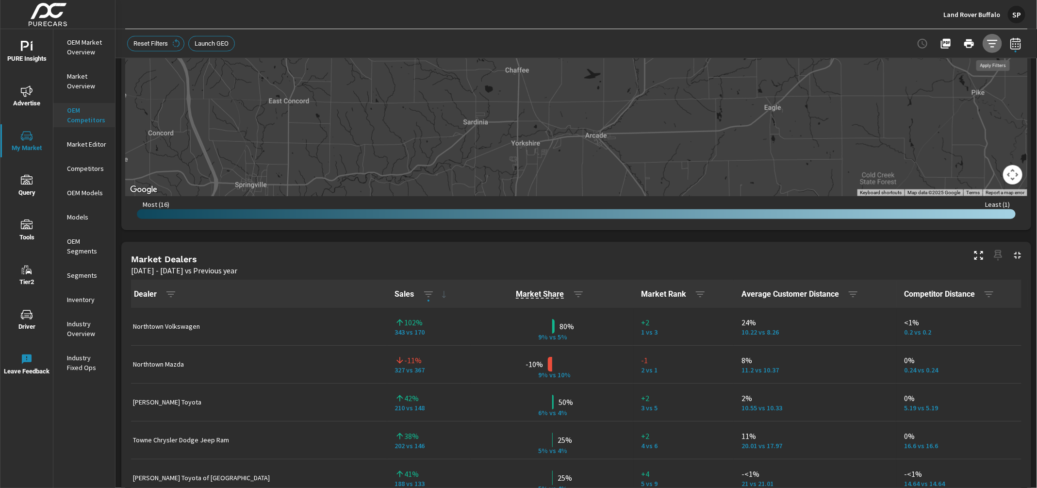
click at [987, 45] on icon "button" at bounding box center [993, 44] width 12 height 12
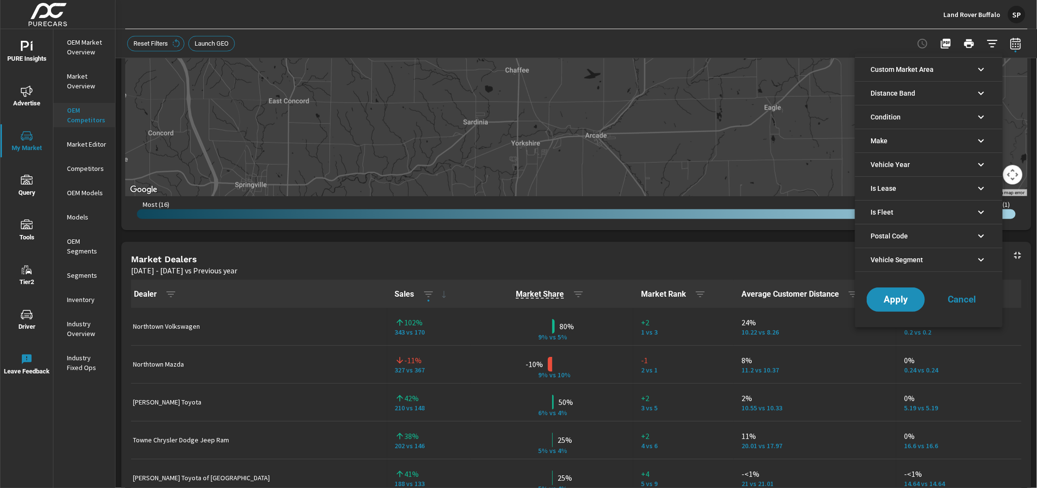
scroll to position [22, 0]
click at [958, 16] on div at bounding box center [518, 244] width 1037 height 488
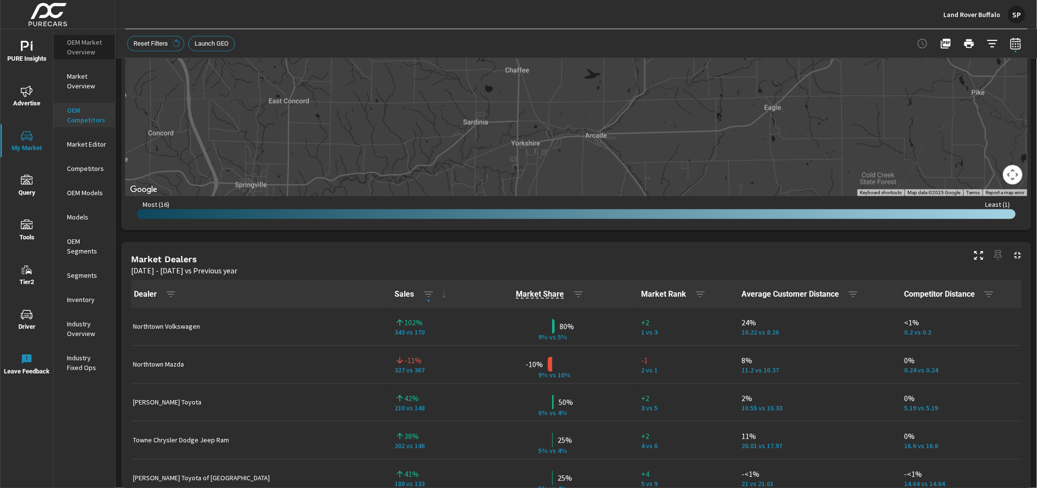
click at [75, 45] on p "OEM Market Overview" at bounding box center [87, 46] width 40 height 19
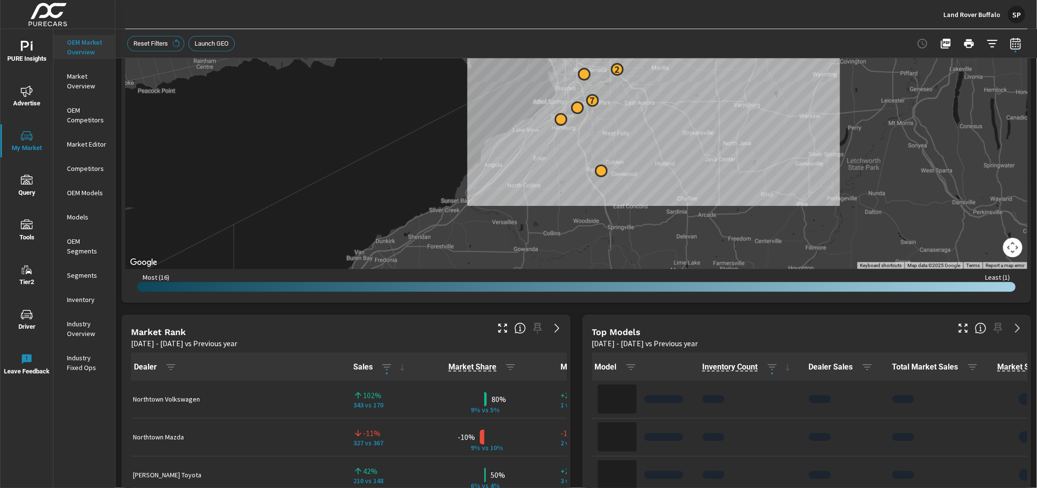
scroll to position [374, 0]
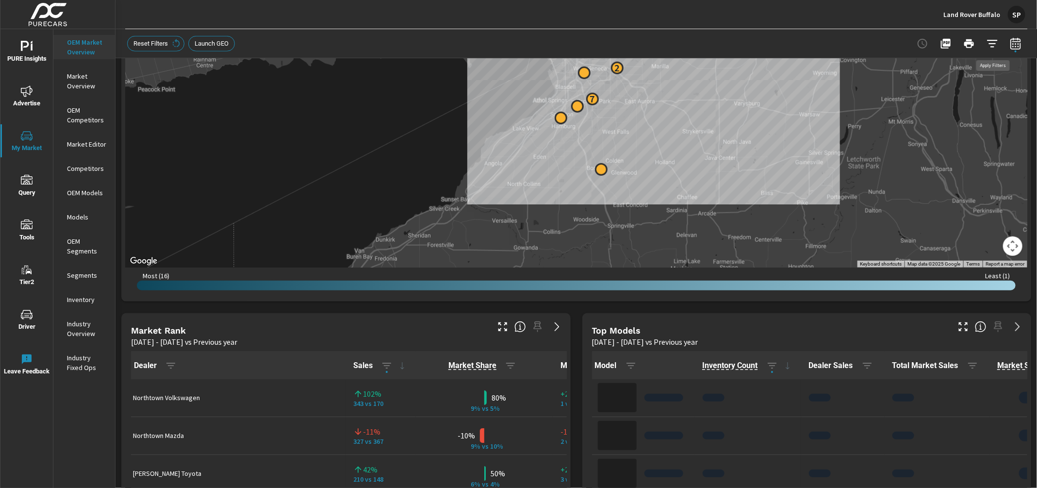
click at [992, 39] on icon "button" at bounding box center [993, 44] width 12 height 12
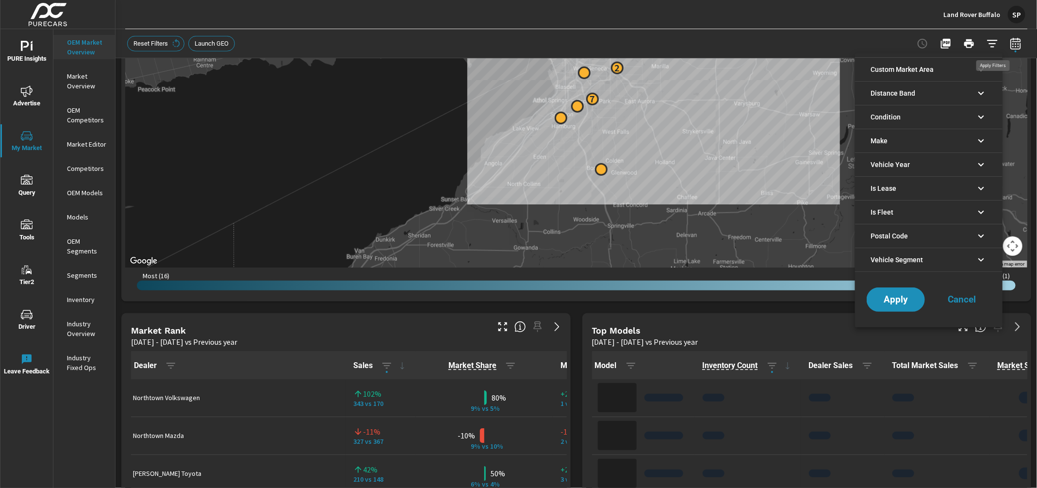
scroll to position [22, 0]
click at [909, 141] on li "Make" at bounding box center [929, 141] width 148 height 24
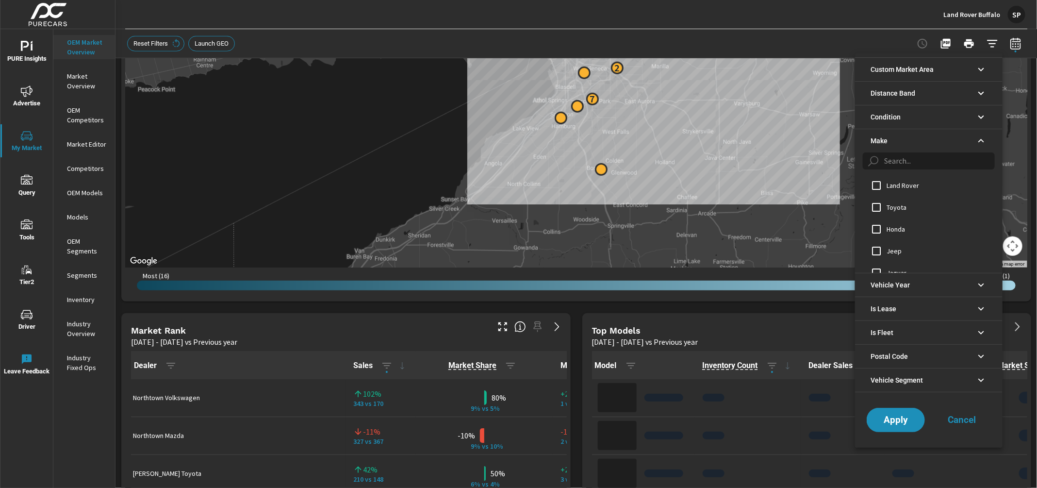
click at [877, 185] on input "filter options" at bounding box center [876, 185] width 20 height 20
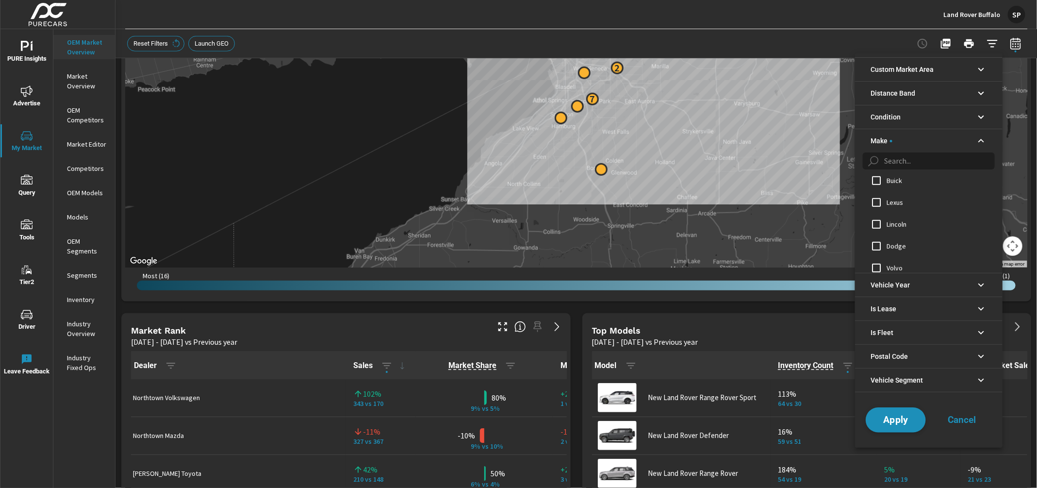
scroll to position [0, 0]
click at [896, 419] on span "Apply" at bounding box center [896, 419] width 40 height 9
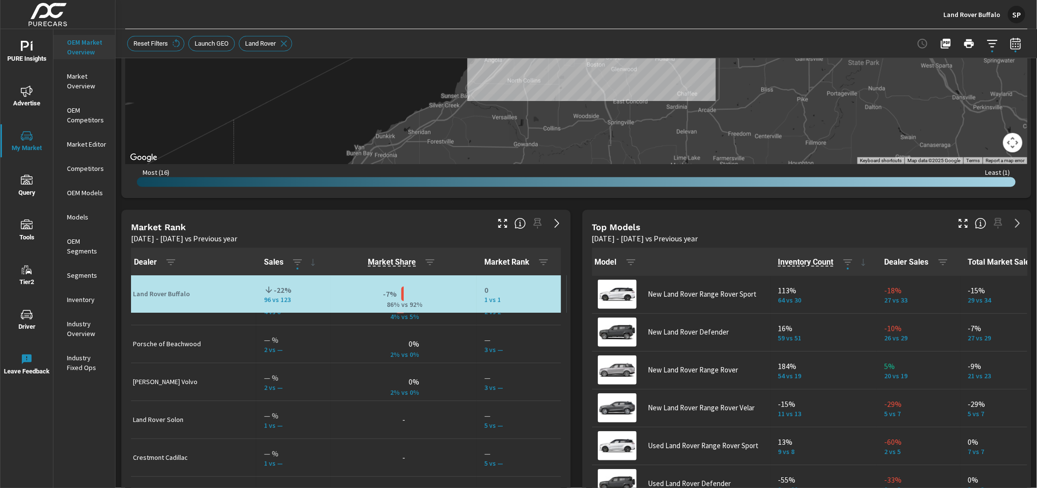
scroll to position [32, 0]
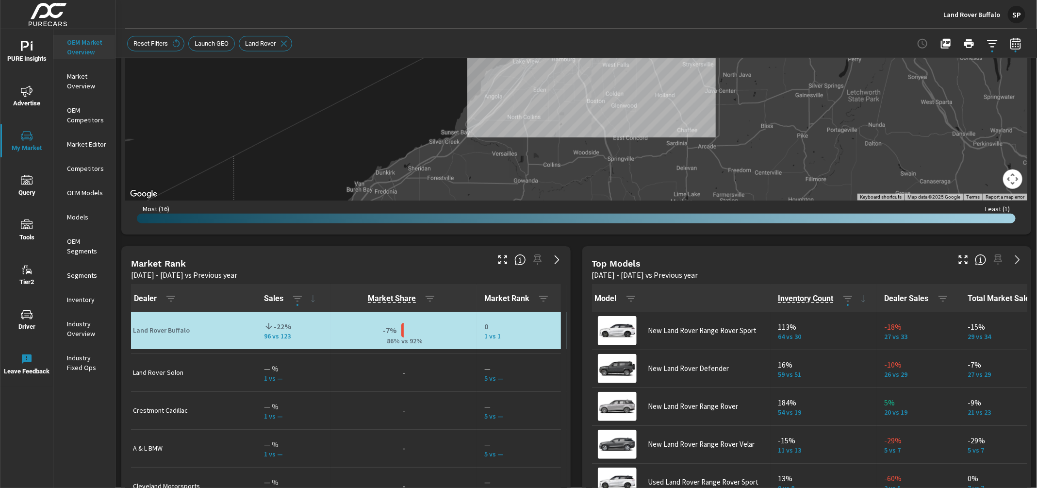
scroll to position [148, 0]
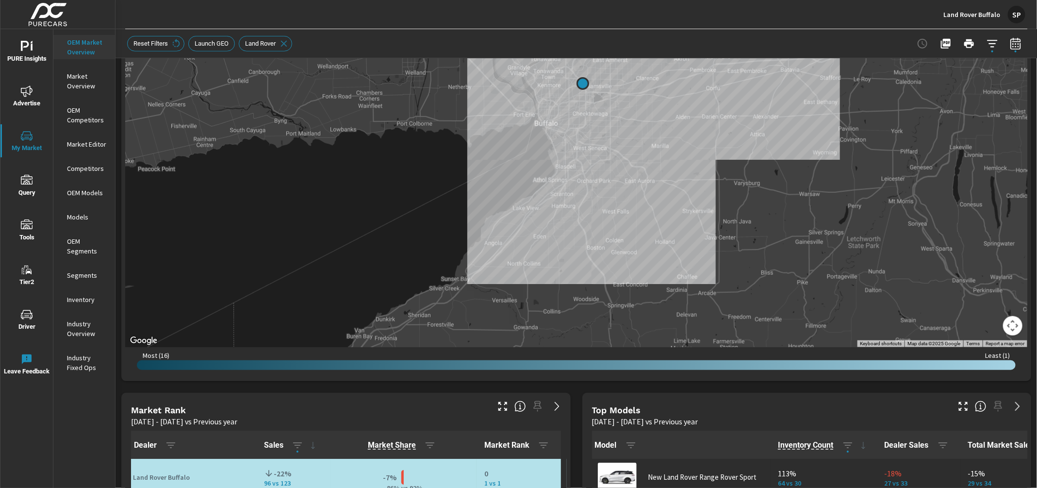
scroll to position [282, 0]
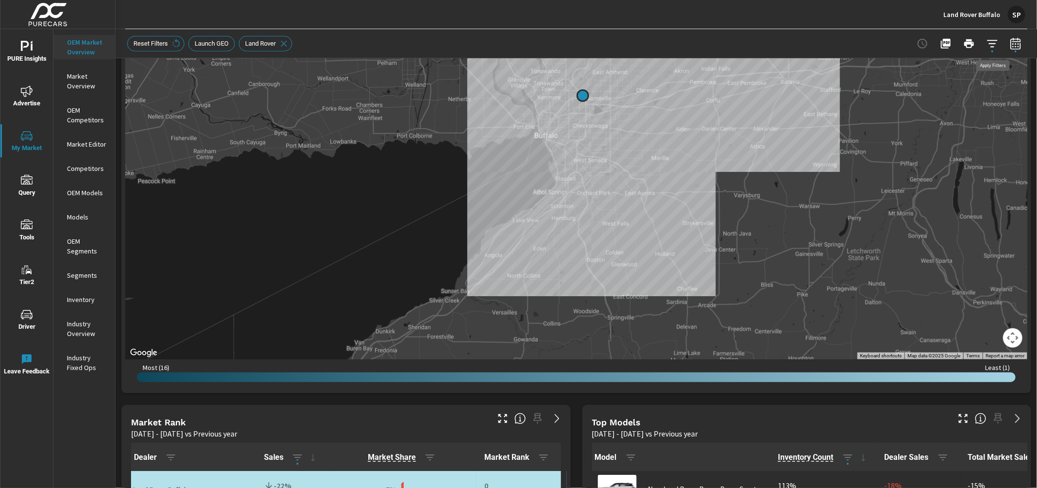
click at [994, 40] on icon "button" at bounding box center [992, 43] width 10 height 7
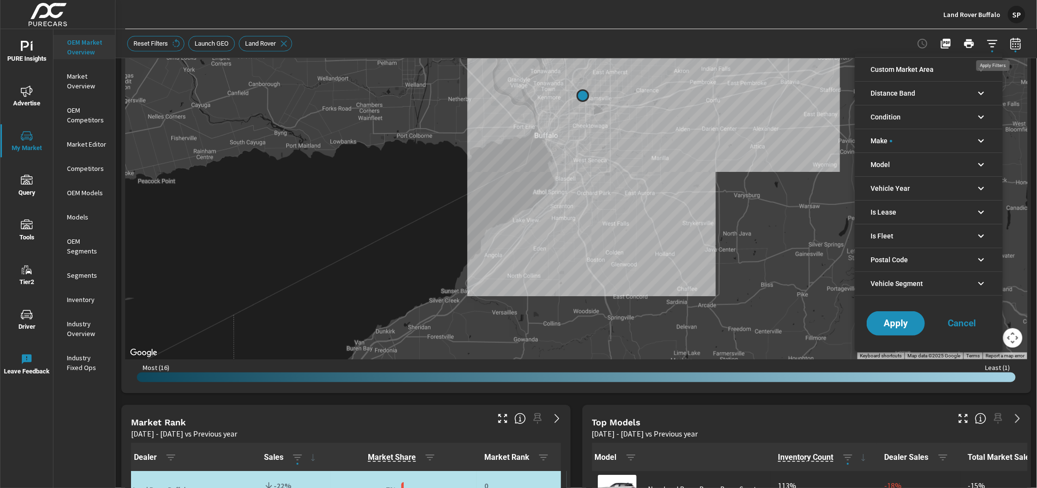
scroll to position [22, 0]
click at [874, 32] on div at bounding box center [518, 244] width 1037 height 488
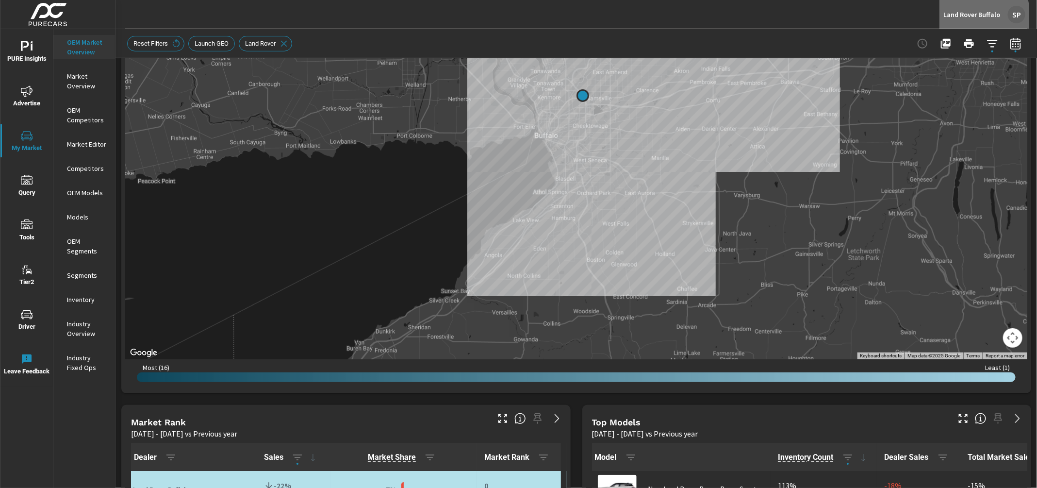
click at [958, 16] on p "Land Rover Buffalo" at bounding box center [971, 14] width 57 height 9
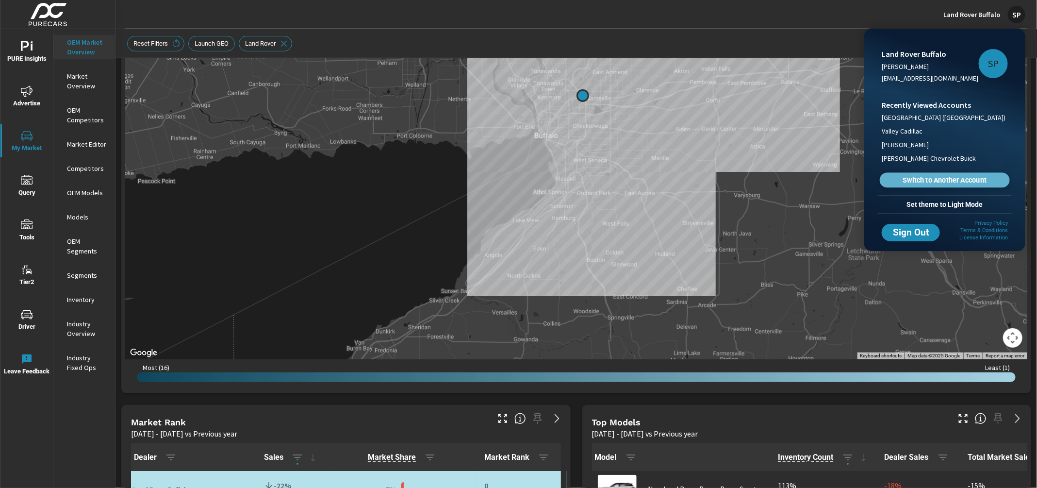
click at [923, 179] on span "Switch to Another Account" at bounding box center [944, 180] width 119 height 9
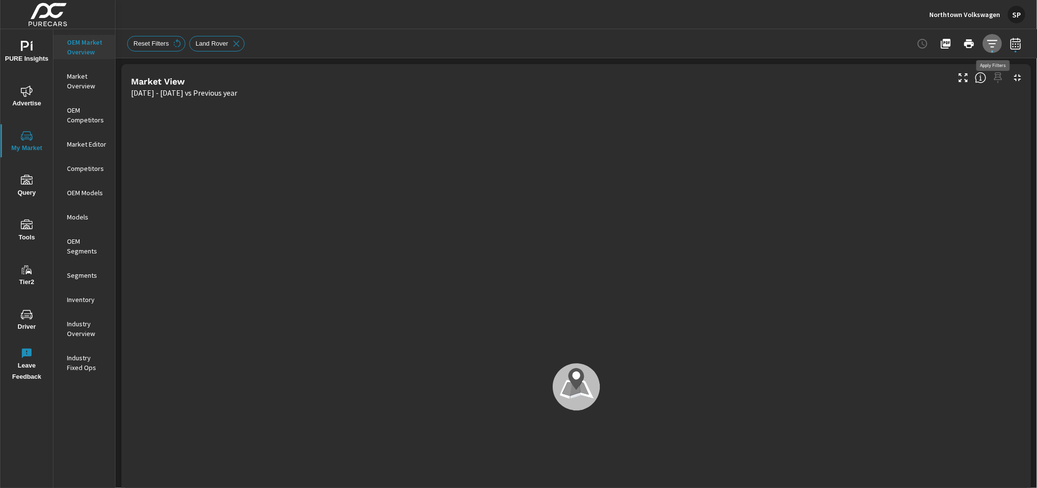
click at [996, 46] on icon "button" at bounding box center [993, 44] width 12 height 12
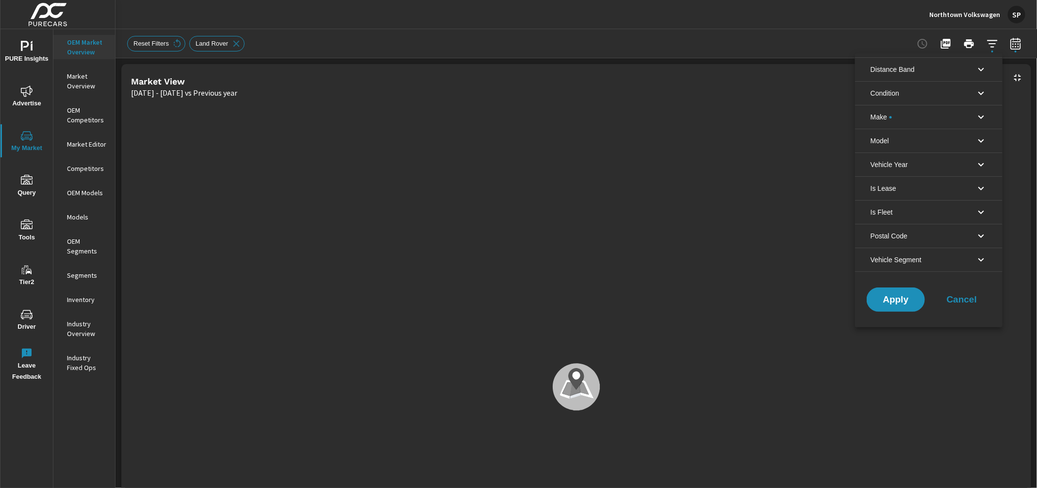
click at [956, 117] on li "Make" at bounding box center [929, 117] width 148 height 24
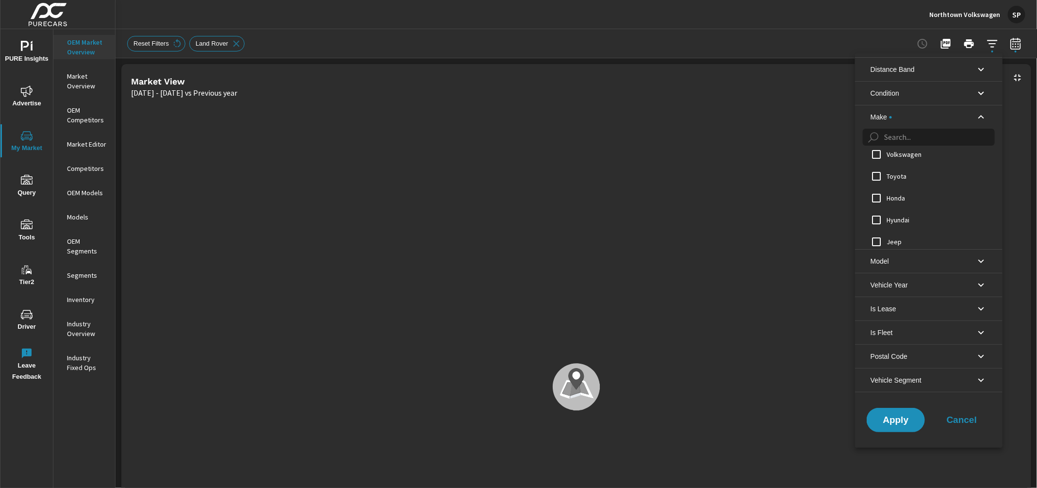
scroll to position [1, 0]
click at [877, 159] on input "filter options" at bounding box center [876, 160] width 20 height 20
click at [892, 412] on button "Apply" at bounding box center [896, 419] width 60 height 25
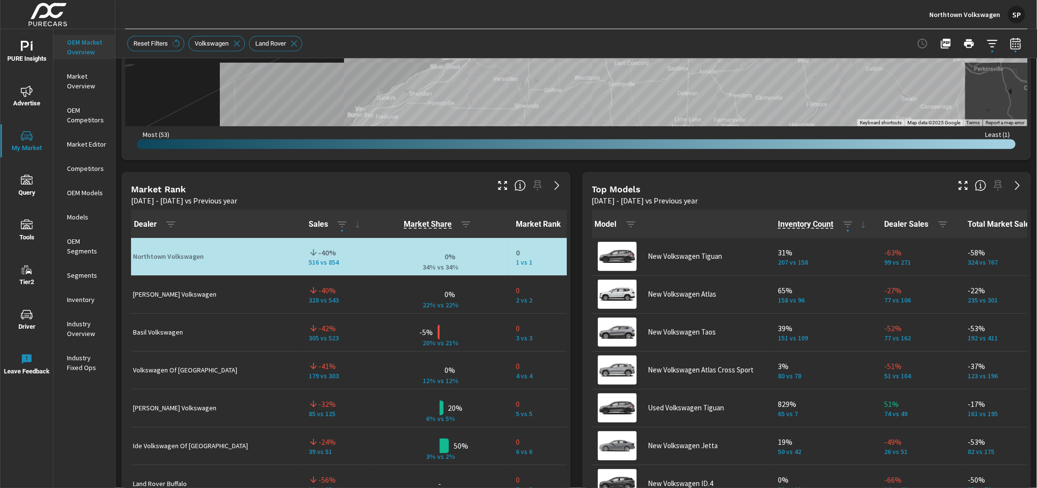
scroll to position [521, 0]
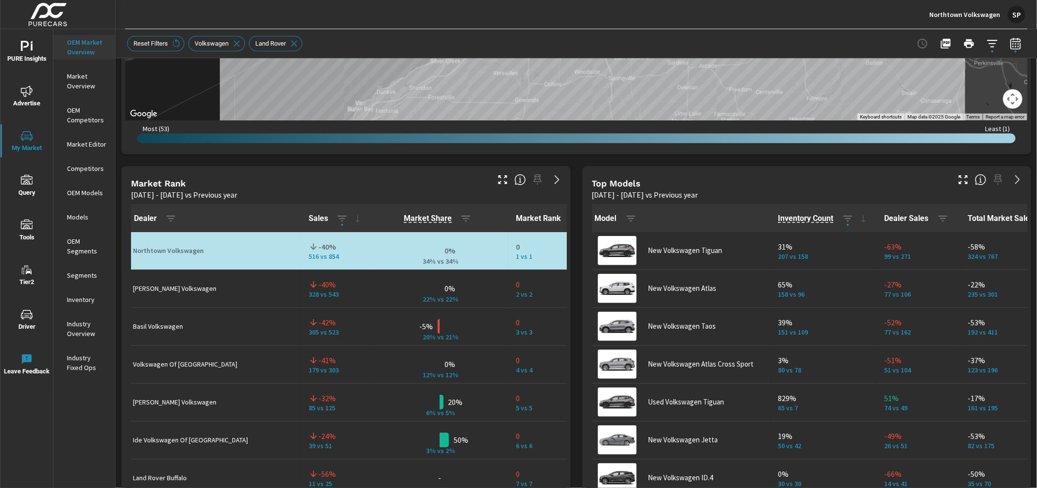
drag, startPoint x: 302, startPoint y: 417, endPoint x: 318, endPoint y: 402, distance: 22.3
click at [302, 417] on td "-32% 85 vs 125" at bounding box center [336, 402] width 70 height 38
click at [1018, 44] on icon "button" at bounding box center [1016, 44] width 12 height 12
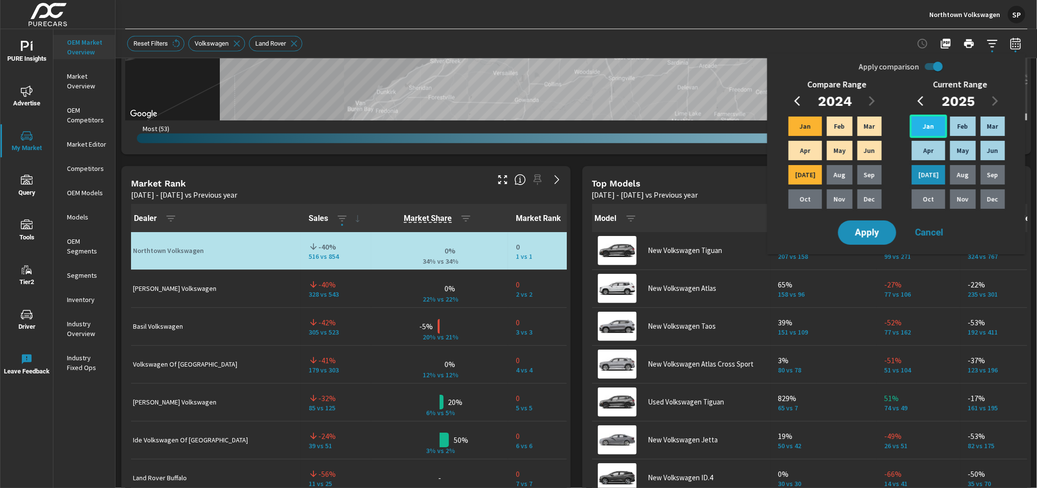
click at [928, 128] on p "Jan" at bounding box center [928, 126] width 11 height 10
click at [996, 151] on p "Jun" at bounding box center [992, 151] width 11 height 10
click at [804, 125] on p "Jan" at bounding box center [805, 126] width 11 height 10
click at [869, 145] on div "Jun" at bounding box center [870, 150] width 28 height 23
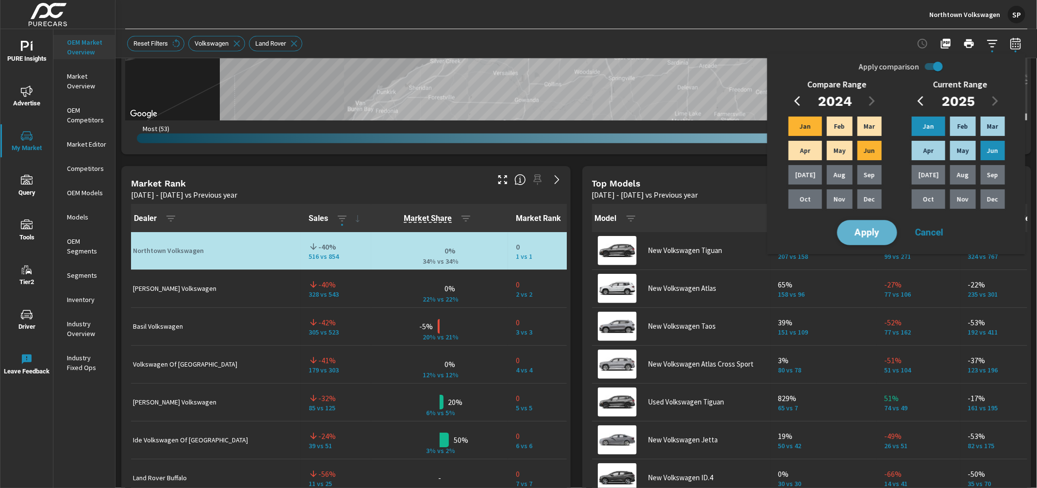
click at [864, 233] on span "Apply" at bounding box center [867, 232] width 40 height 9
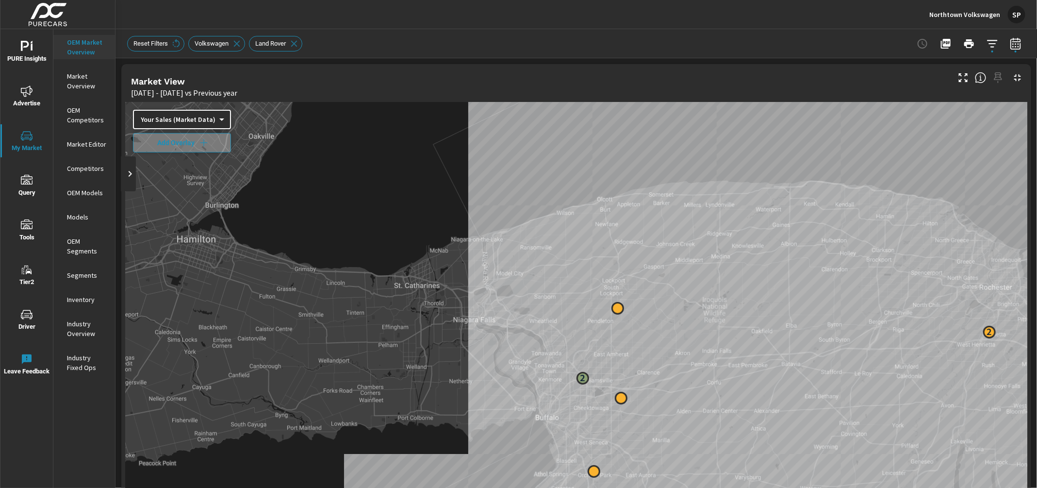
click at [493, 21] on div "Northtown Volkswagen SP" at bounding box center [576, 14] width 898 height 29
click at [951, 12] on p "Northtown Volkswagen" at bounding box center [964, 14] width 71 height 9
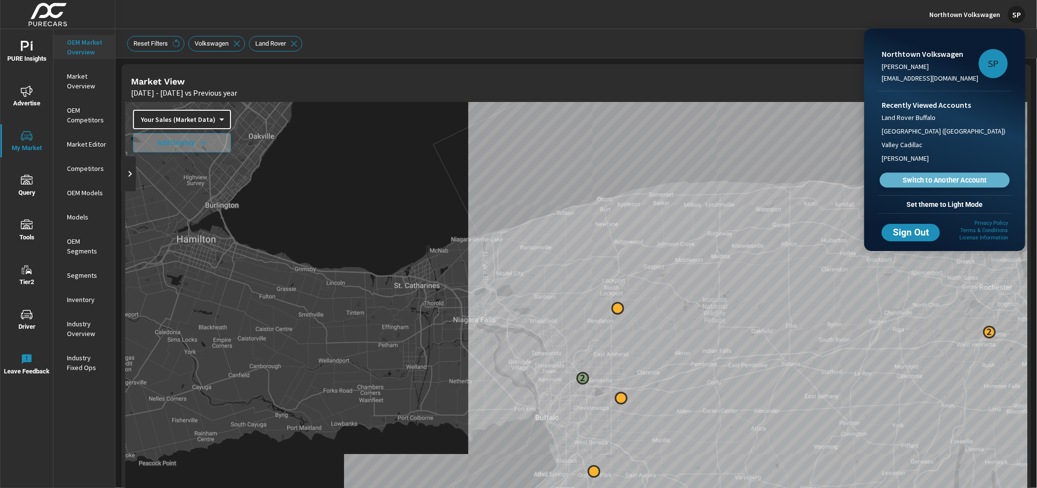
click at [919, 182] on span "Switch to Another Account" at bounding box center [944, 180] width 119 height 9
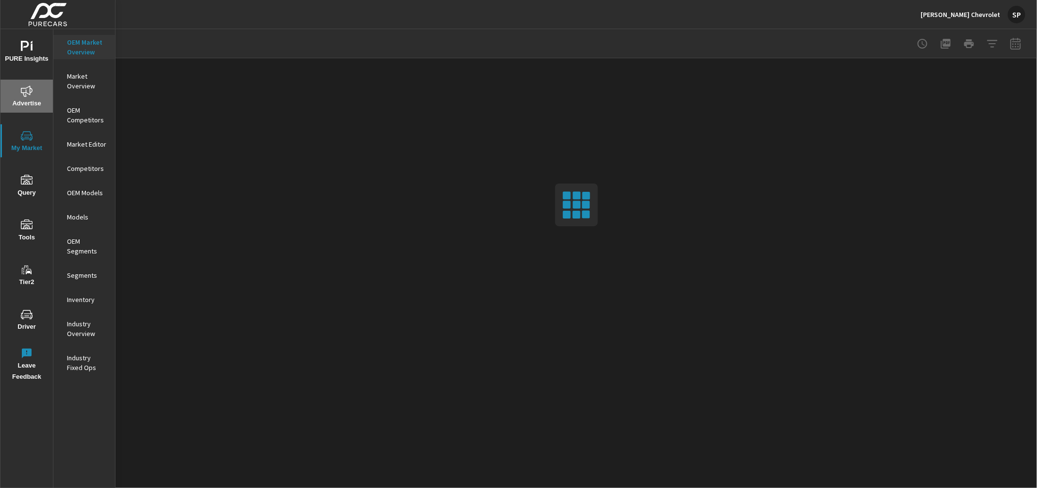
click at [29, 98] on span "Advertise" at bounding box center [26, 97] width 47 height 24
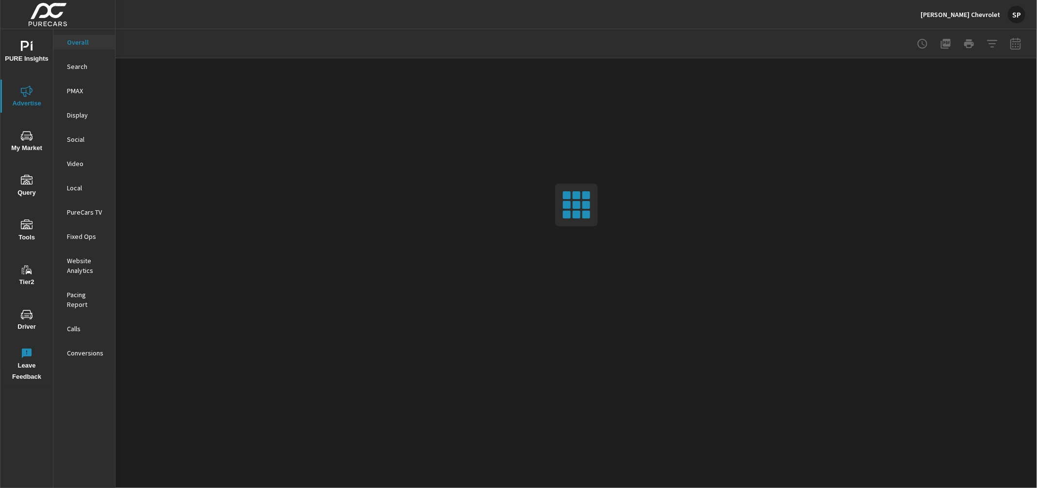
click at [1015, 48] on div at bounding box center [969, 43] width 113 height 19
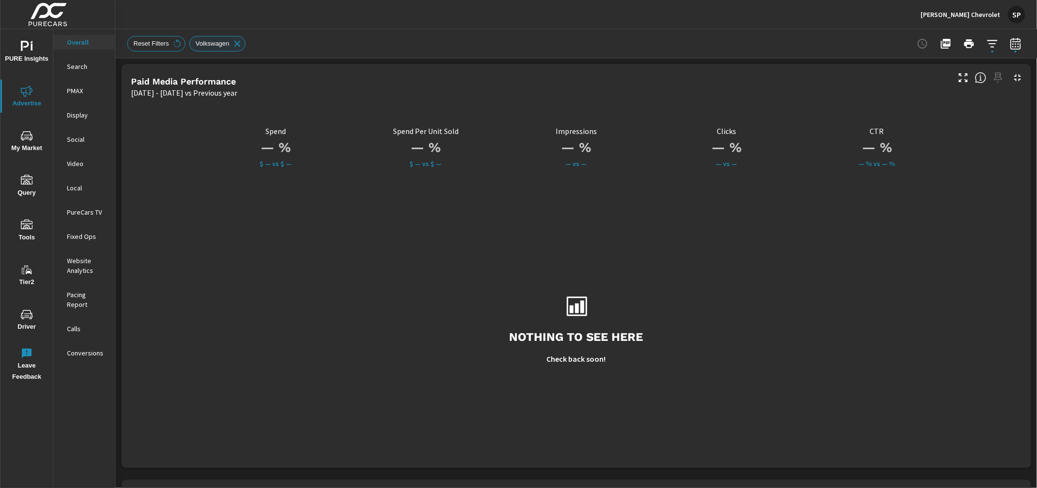
click at [240, 44] on icon at bounding box center [237, 43] width 6 height 6
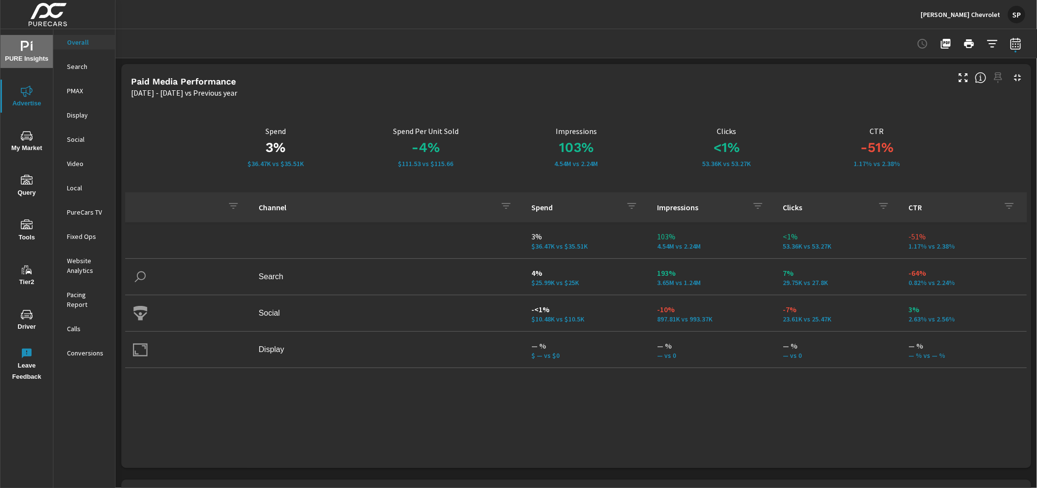
click at [27, 52] on span "PURE Insights" at bounding box center [26, 53] width 47 height 24
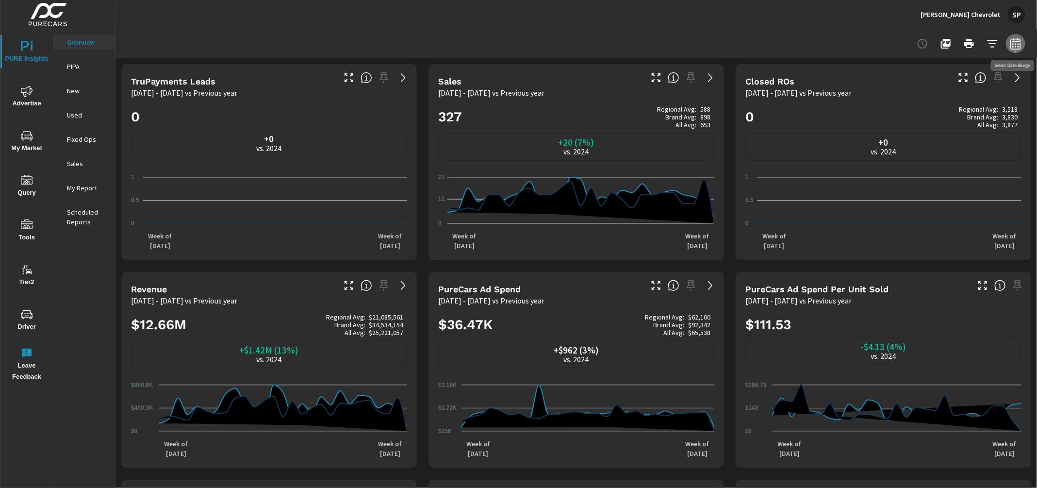
click at [1012, 42] on icon "button" at bounding box center [1016, 44] width 12 height 12
select select "Previous year"
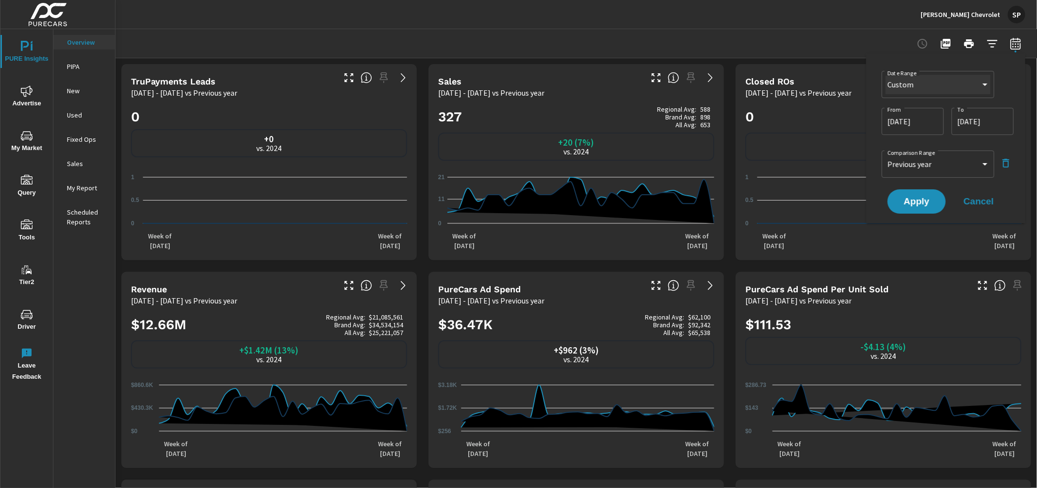
click at [926, 82] on select "Custom [DATE] Last week Last 7 days Last 14 days Last 30 days Last 45 days Last…" at bounding box center [938, 84] width 105 height 19
click at [559, 40] on div at bounding box center [576, 43] width 898 height 29
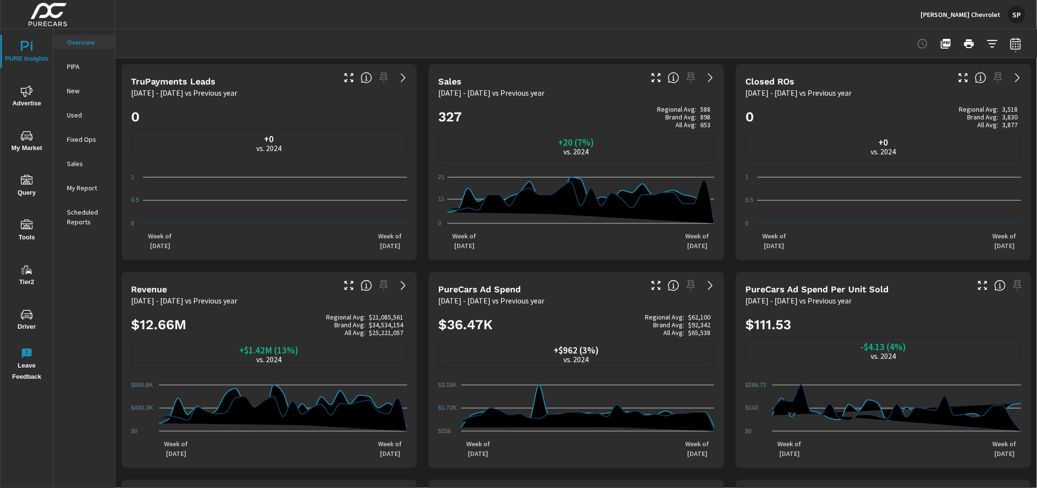
click at [971, 8] on div "[PERSON_NAME] Chevrolet SP" at bounding box center [973, 14] width 105 height 17
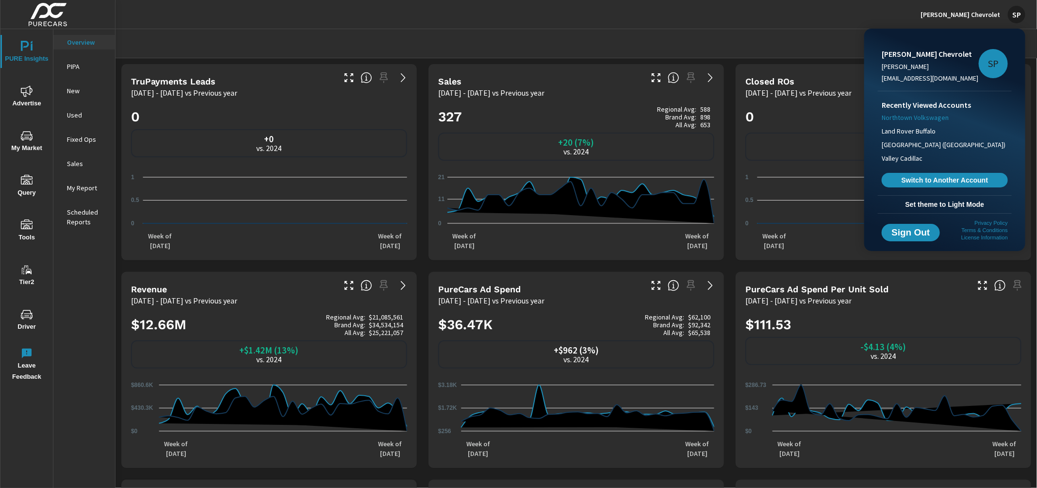
click at [921, 117] on span "Northtown Volkswagen" at bounding box center [915, 118] width 67 height 10
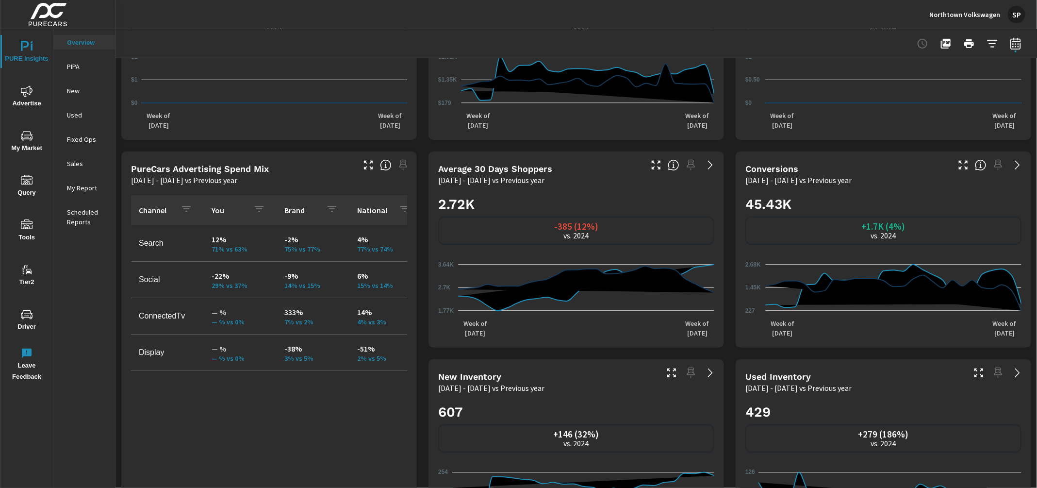
scroll to position [332, 0]
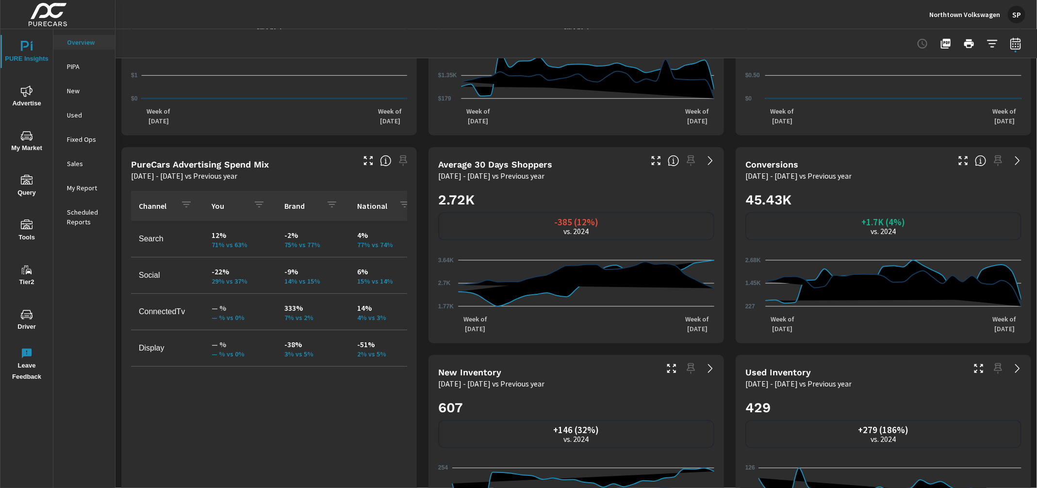
click at [24, 95] on icon "nav menu" at bounding box center [27, 91] width 12 height 12
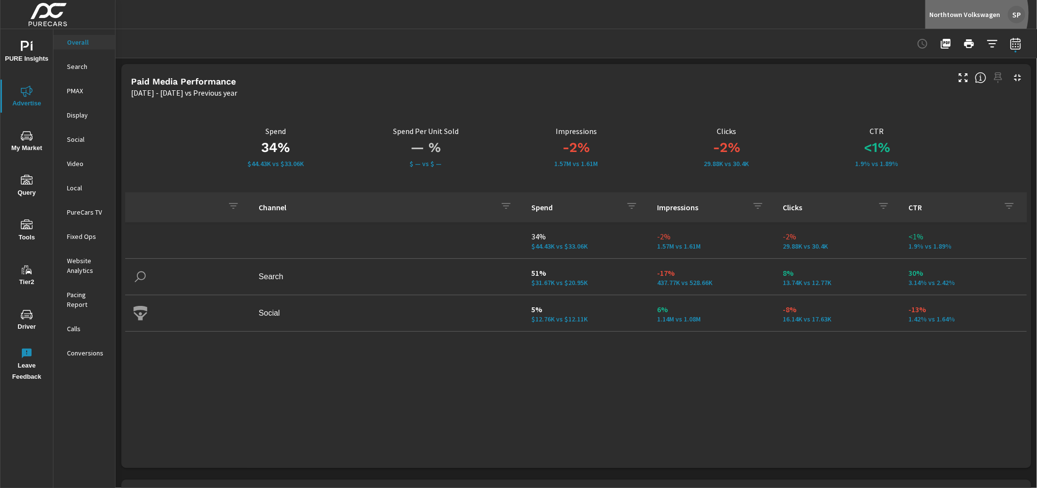
click at [965, 13] on p "Northtown Volkswagen" at bounding box center [964, 14] width 71 height 9
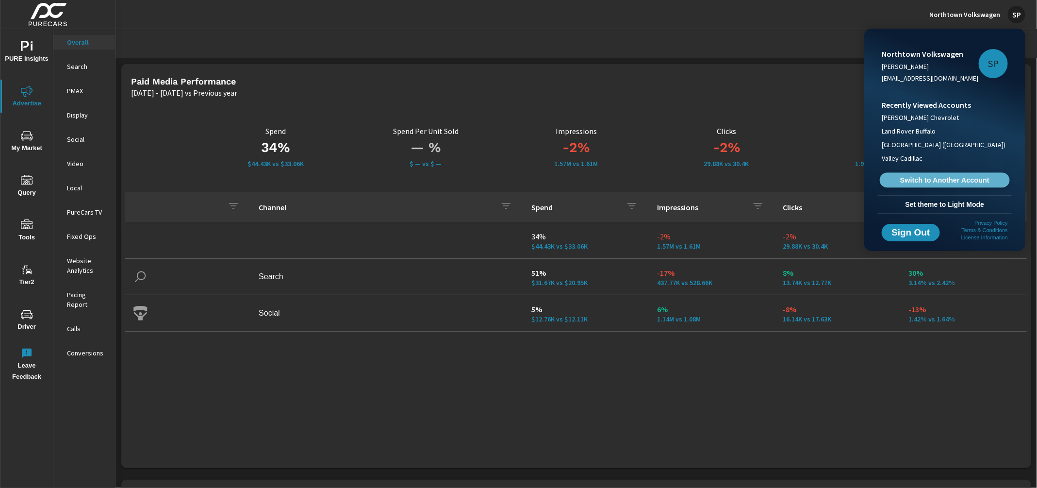
click at [918, 182] on span "Switch to Another Account" at bounding box center [944, 180] width 119 height 9
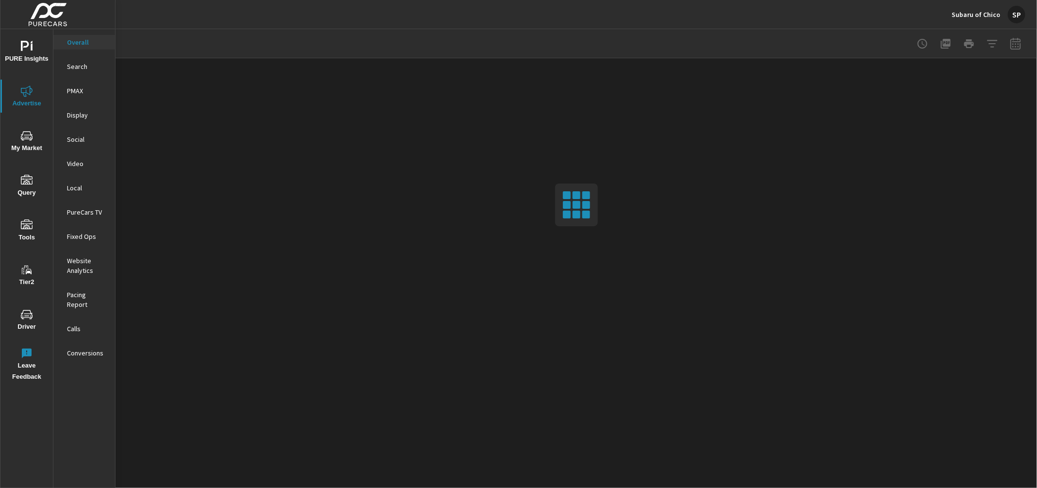
click at [1018, 48] on div at bounding box center [969, 43] width 113 height 19
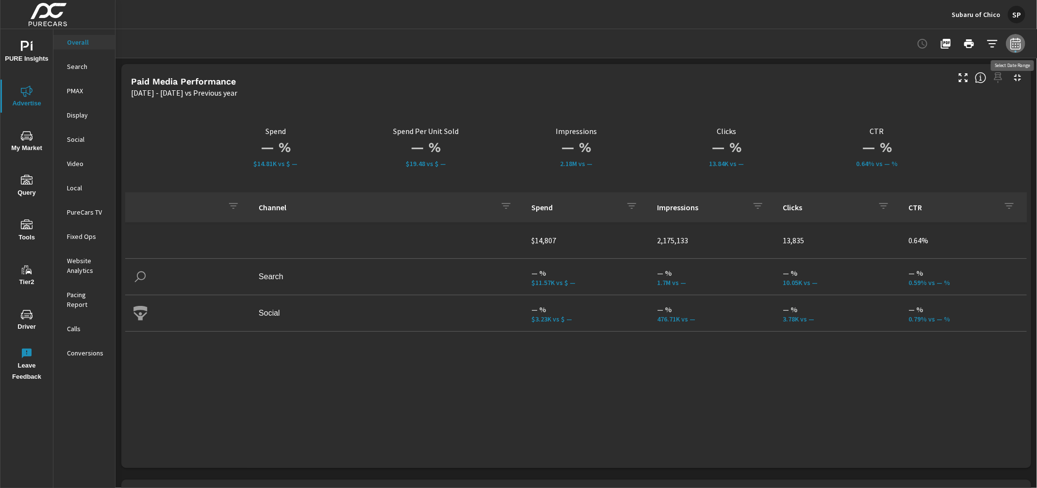
click at [1021, 46] on icon "button" at bounding box center [1015, 43] width 10 height 12
select select "Previous year"
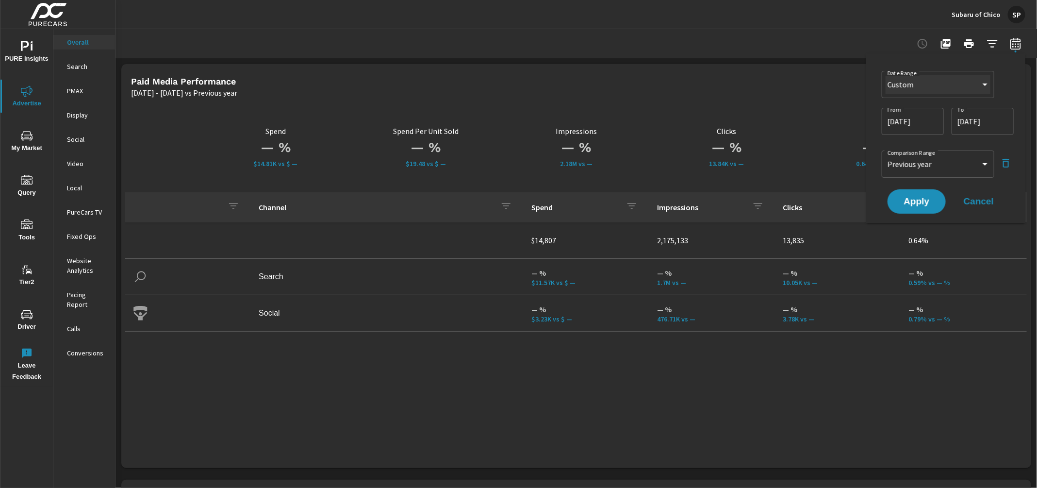
click at [970, 91] on select "Custom [DATE] Last week Last 7 days Last 14 days Last 30 days Last 45 days Last…" at bounding box center [938, 84] width 105 height 19
click at [886, 75] on select "Custom [DATE] Last week Last 7 days Last 14 days Last 30 days Last 45 days Last…" at bounding box center [938, 84] width 105 height 19
select select "Last month"
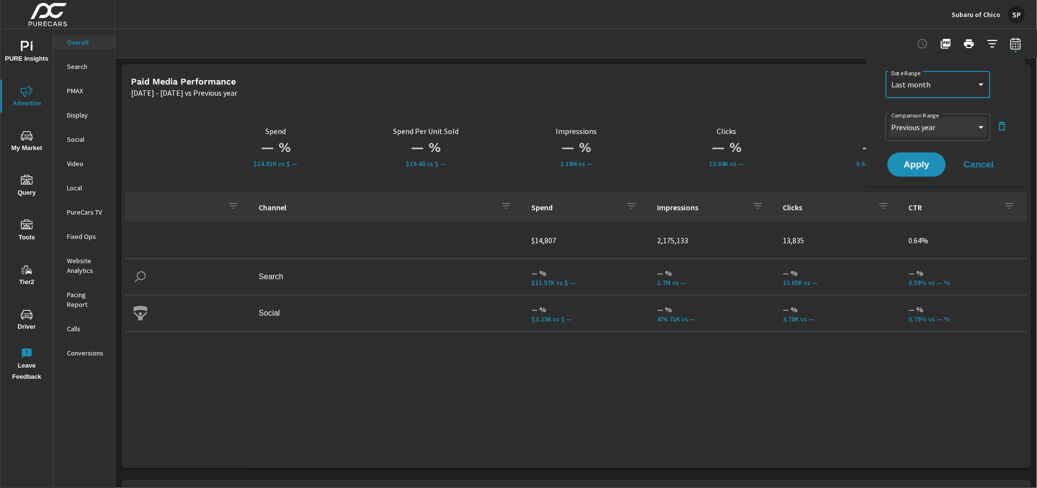
click at [934, 131] on select "Custom Previous period Previous month Previous year" at bounding box center [938, 126] width 97 height 19
click at [890, 117] on select "Custom Previous period Previous month Previous year" at bounding box center [938, 126] width 97 height 19
select select "Previous month"
click at [924, 161] on span "Apply" at bounding box center [917, 164] width 40 height 9
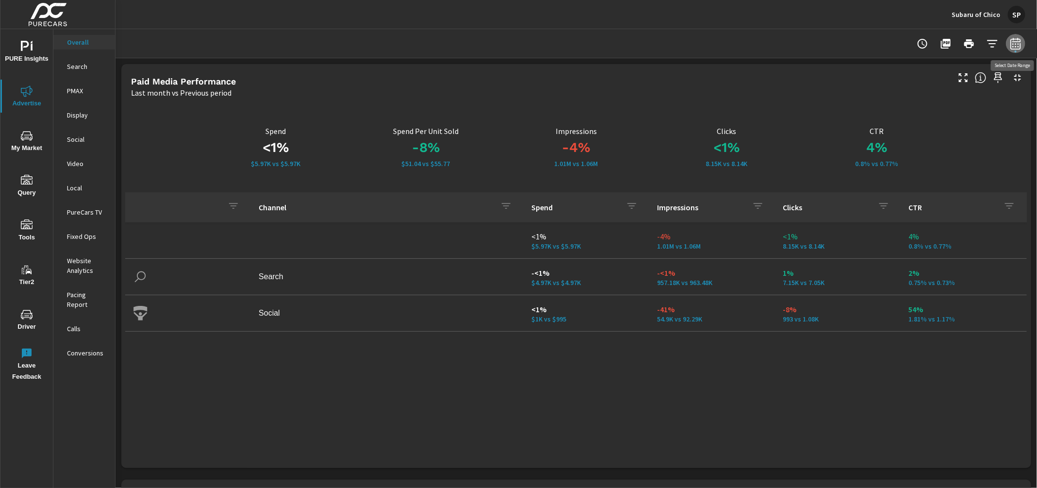
click at [1017, 46] on icon "button" at bounding box center [1016, 44] width 12 height 12
select select "Last month"
select select "Previous period"
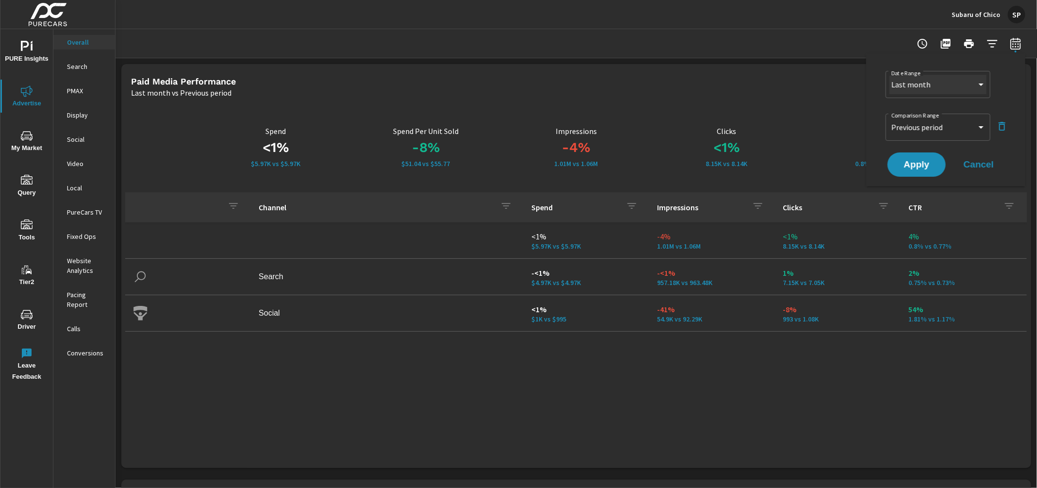
click at [932, 83] on select "Custom [DATE] Last week Last 7 days Last 14 days Last 30 days Last 45 days Last…" at bounding box center [938, 84] width 97 height 19
click at [890, 75] on select "Custom [DATE] Last week Last 7 days Last 14 days Last 30 days Last 45 days Last…" at bounding box center [938, 84] width 97 height 19
select select "Month to date"
click at [926, 129] on select "Custom Previous period Previous month Previous year" at bounding box center [938, 126] width 97 height 19
click at [890, 117] on select "Custom Previous period Previous month Previous year" at bounding box center [938, 126] width 97 height 19
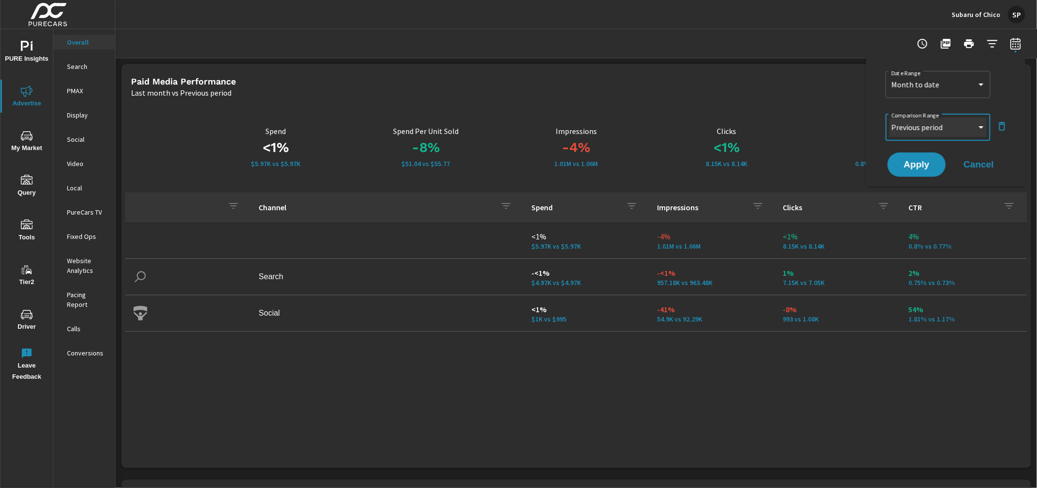
select select "Previous month"
click at [924, 172] on button "Apply" at bounding box center [917, 164] width 60 height 25
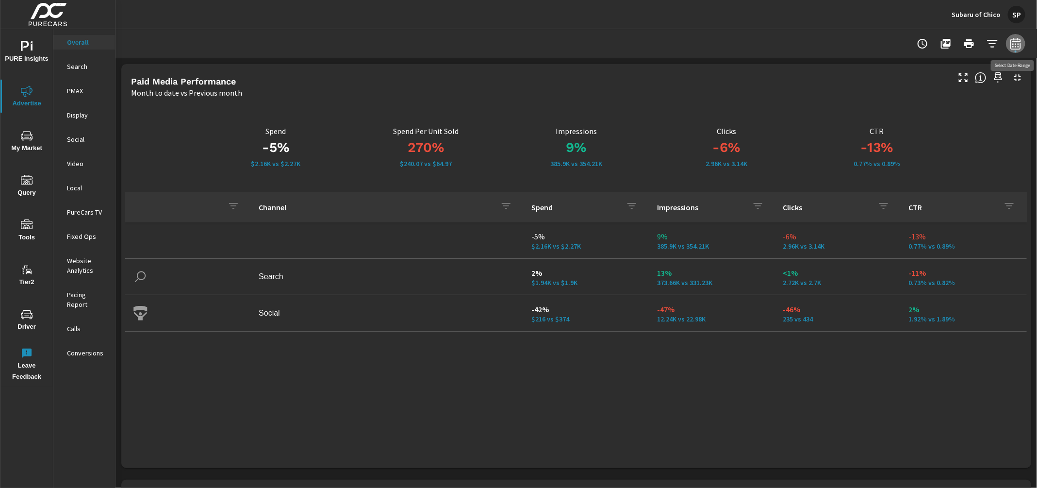
click at [1019, 46] on icon "button" at bounding box center [1015, 45] width 6 height 4
select select "Month to date"
select select "Previous month"
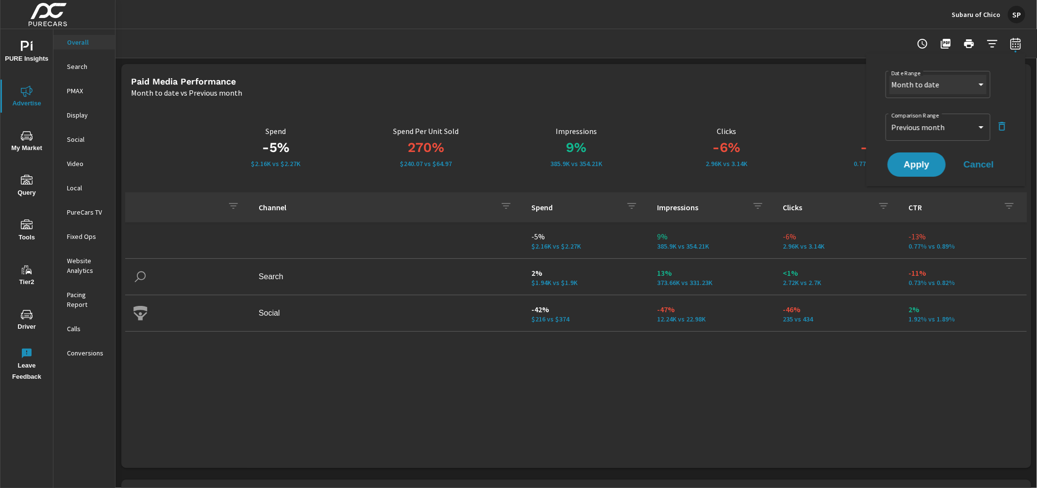
click at [941, 81] on select "Custom [DATE] Last week Last 7 days Last 14 days Last 30 days Last 45 days Last…" at bounding box center [938, 84] width 97 height 19
click at [890, 75] on select "Custom [DATE] Last week Last 7 days Last 14 days Last 30 days Last 45 days Last…" at bounding box center [938, 84] width 97 height 19
select select "Last 30 days"
click at [943, 132] on select "Custom Previous period Previous month Previous year" at bounding box center [938, 126] width 97 height 19
click at [890, 117] on select "Custom Previous period Previous month Previous year" at bounding box center [938, 126] width 97 height 19
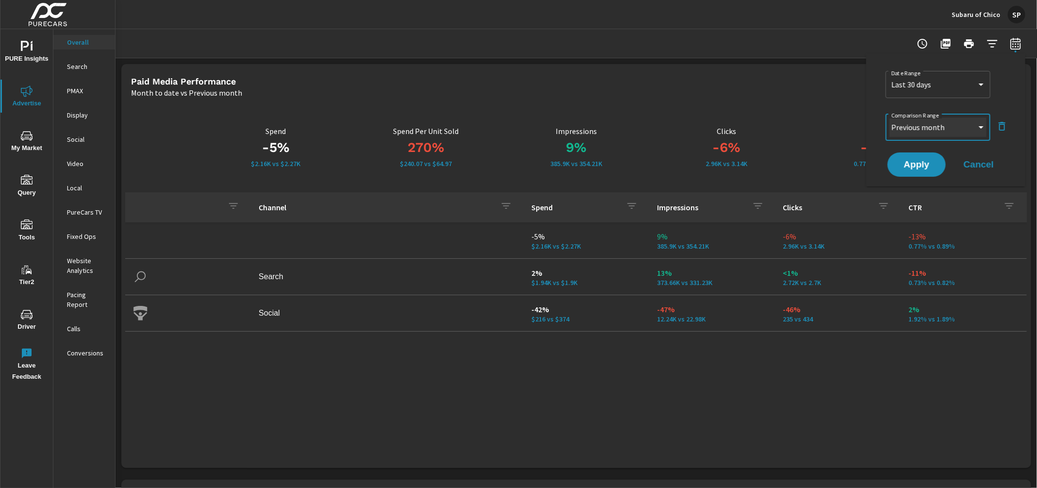
select select "Previous period"
click at [923, 162] on span "Apply" at bounding box center [917, 164] width 40 height 9
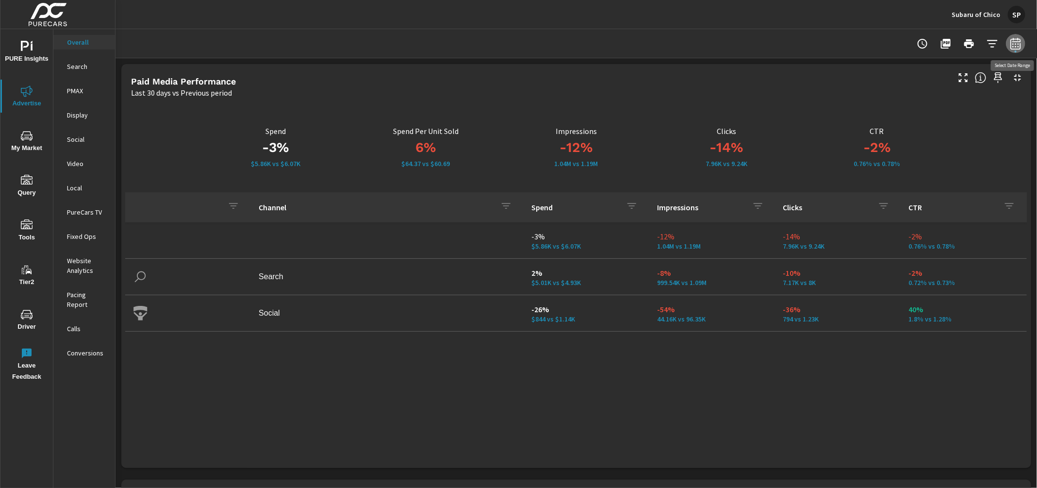
click at [1014, 40] on icon "button" at bounding box center [1016, 44] width 12 height 12
select select "Last 30 days"
select select "Previous period"
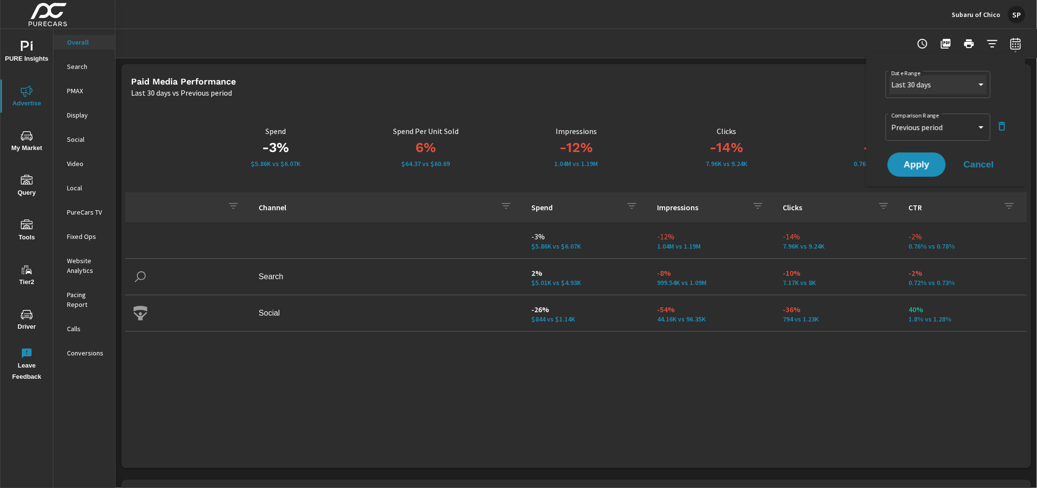
click at [936, 83] on select "Custom [DATE] Last week Last 7 days Last 14 days Last 30 days Last 45 days Last…" at bounding box center [938, 84] width 97 height 19
click at [890, 75] on select "Custom [DATE] Last week Last 7 days Last 14 days Last 30 days Last 45 days Last…" at bounding box center [938, 84] width 97 height 19
select select "Last month"
click at [912, 165] on span "Apply" at bounding box center [917, 164] width 40 height 9
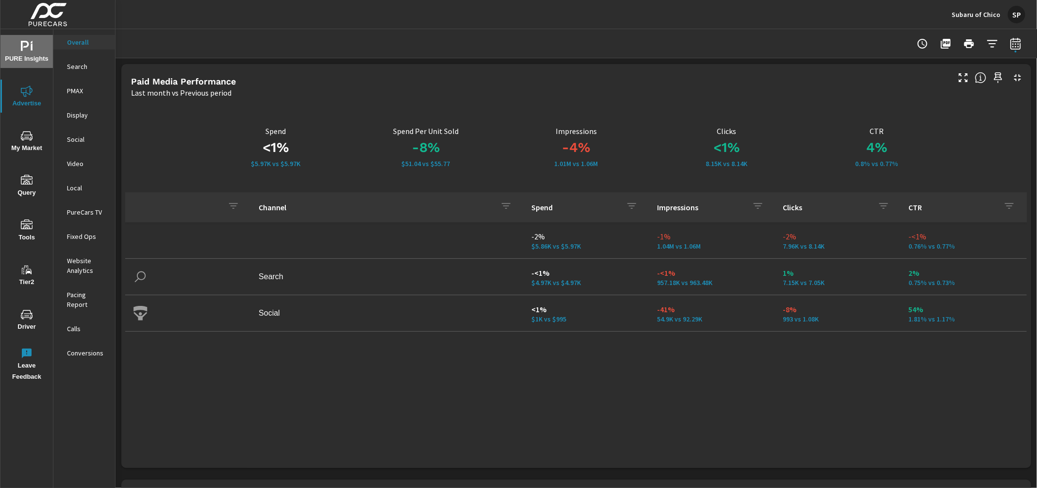
click at [24, 49] on icon "nav menu" at bounding box center [27, 47] width 12 height 12
